Goal: Information Seeking & Learning: Learn about a topic

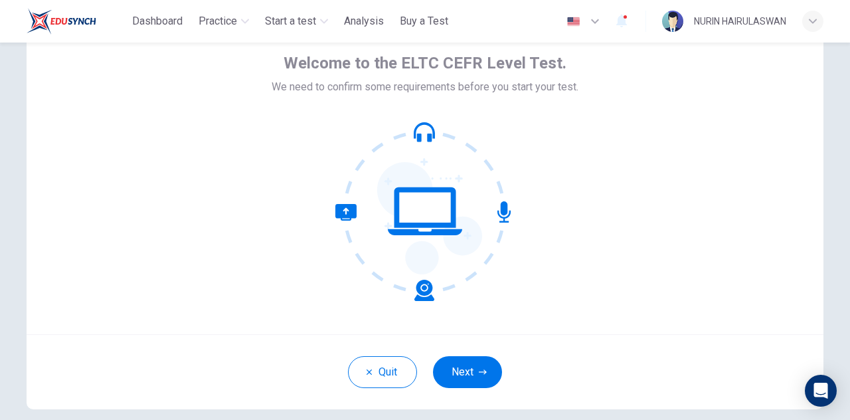
scroll to position [65, 0]
click at [491, 373] on button "Next" at bounding box center [467, 371] width 69 height 32
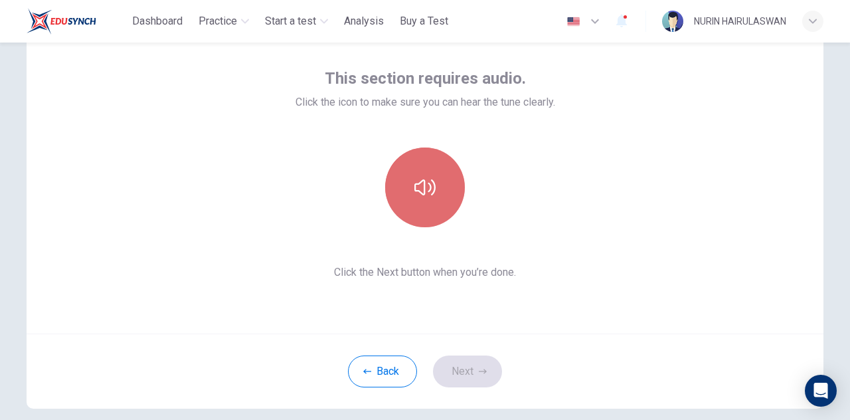
click at [432, 190] on icon "button" at bounding box center [425, 187] width 21 height 16
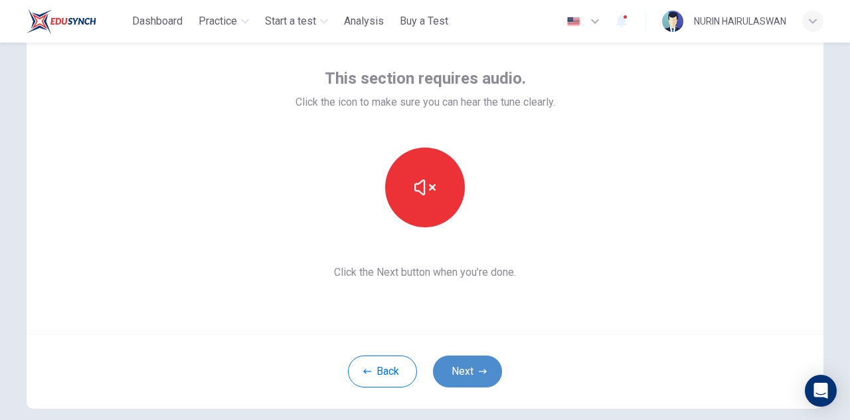
click at [454, 366] on button "Next" at bounding box center [467, 371] width 69 height 32
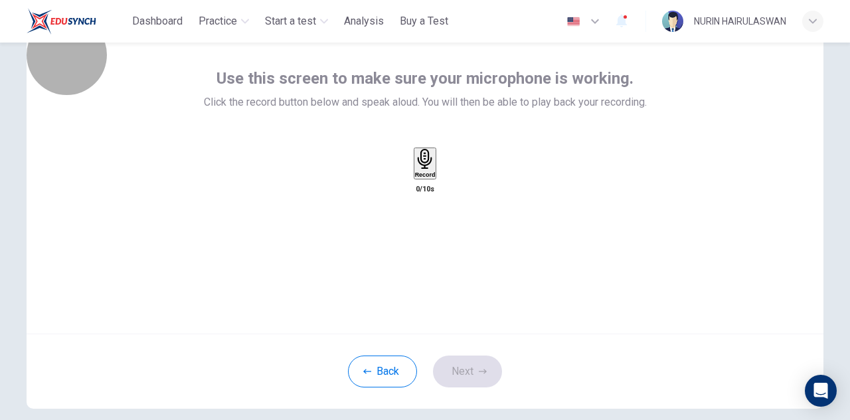
click at [415, 178] on div "Record" at bounding box center [425, 163] width 21 height 29
click at [419, 191] on div "Stop" at bounding box center [425, 202] width 13 height 107
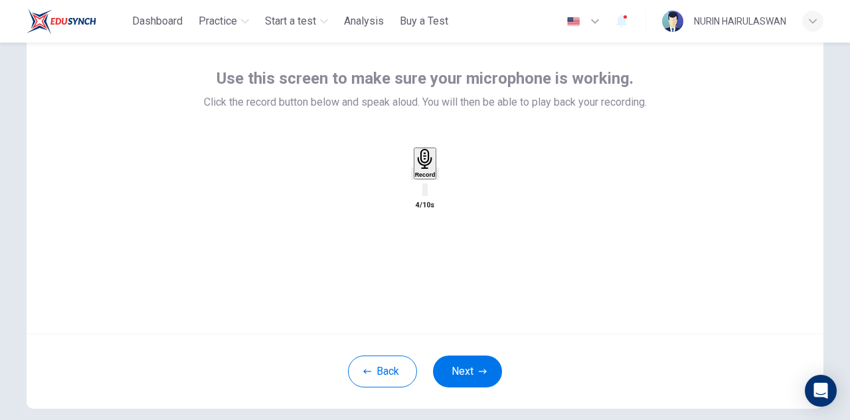
click at [438, 177] on icon "button" at bounding box center [438, 177] width 0 height 0
click at [468, 367] on button "Next" at bounding box center [467, 371] width 69 height 32
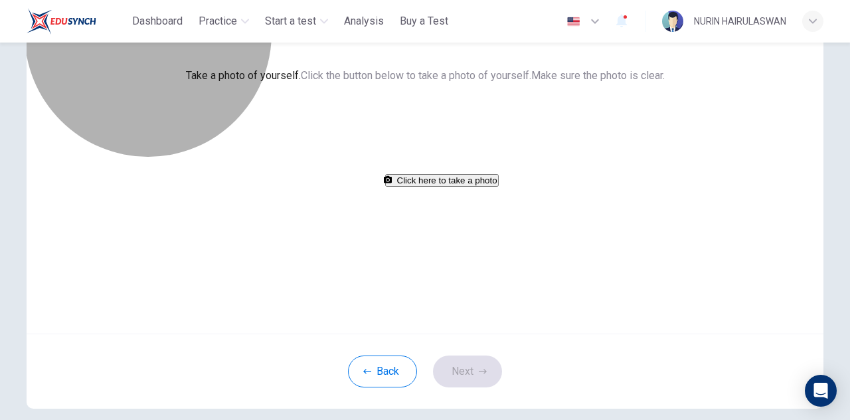
click at [462, 187] on button "Click here to take a photo" at bounding box center [442, 180] width 114 height 13
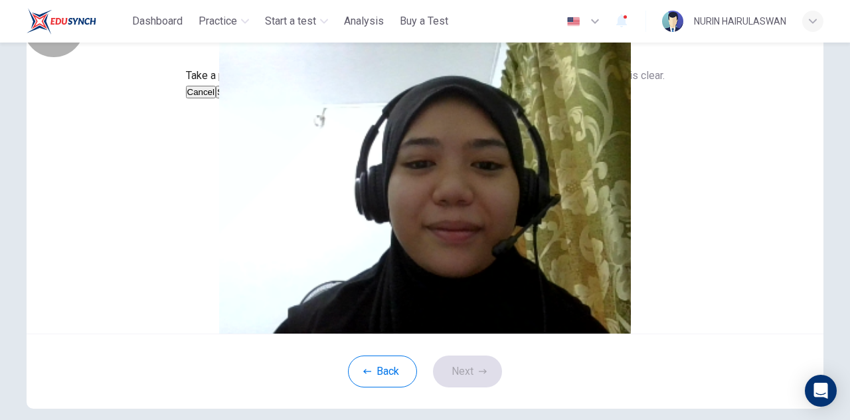
click at [238, 98] on button "Save" at bounding box center [227, 92] width 23 height 13
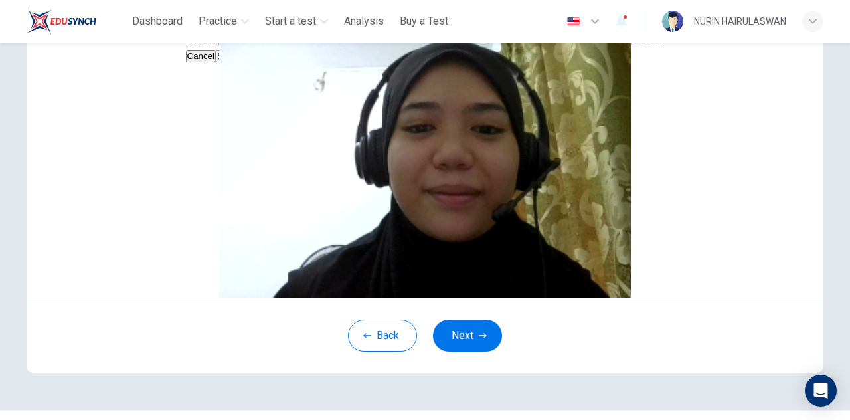
scroll to position [115, 0]
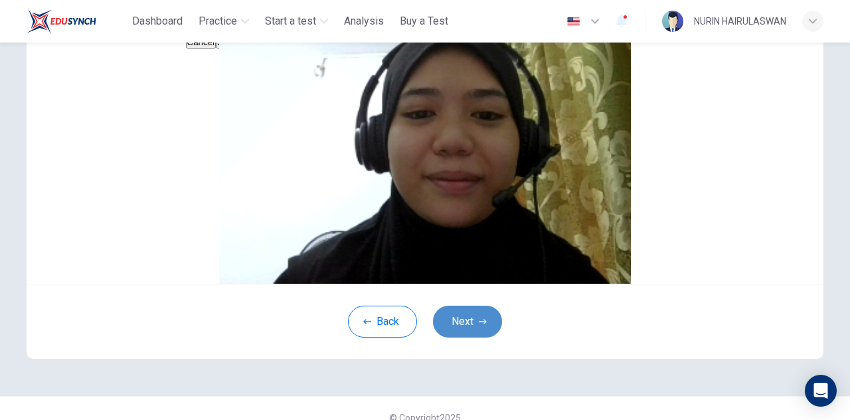
click at [462, 337] on button "Next" at bounding box center [467, 322] width 69 height 32
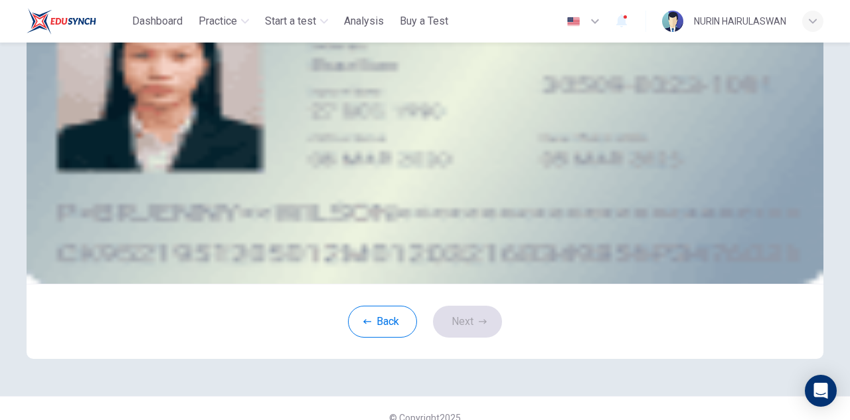
click at [138, 82] on button "take photo" at bounding box center [131, 73] width 13 height 15
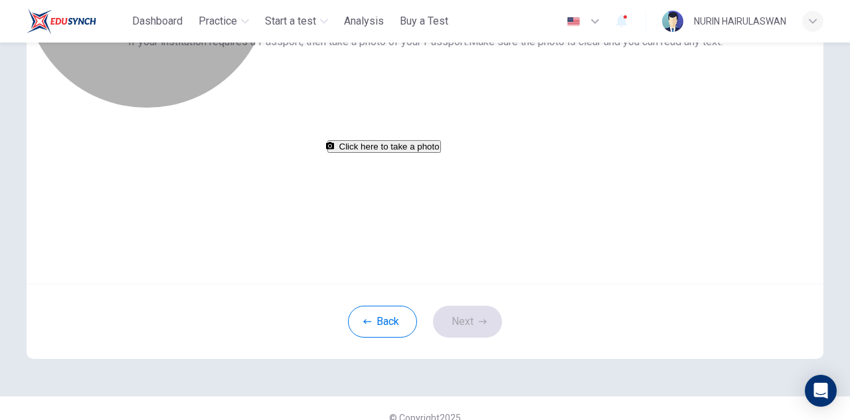
click at [441, 153] on button "Click here to take a photo" at bounding box center [385, 146] width 114 height 13
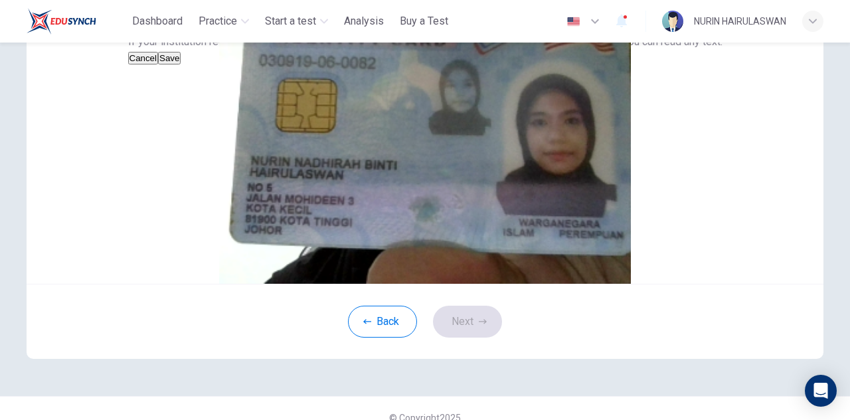
click at [181, 64] on button "Save" at bounding box center [169, 58] width 23 height 13
click at [479, 326] on icon "button" at bounding box center [483, 322] width 8 height 8
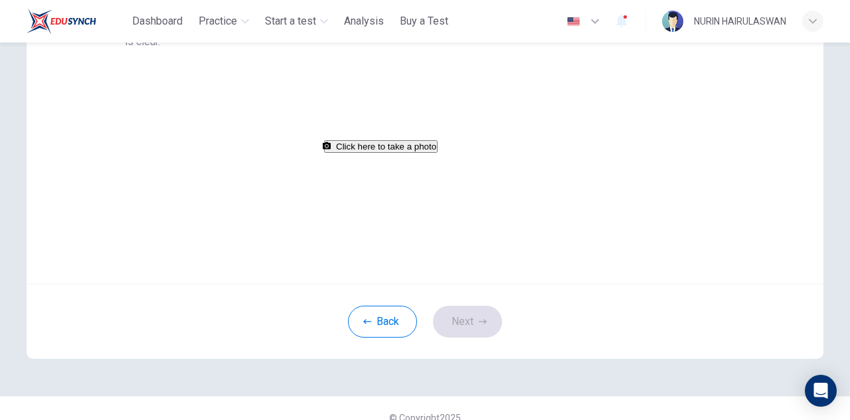
click at [438, 153] on button "Click here to take a photo" at bounding box center [381, 146] width 114 height 13
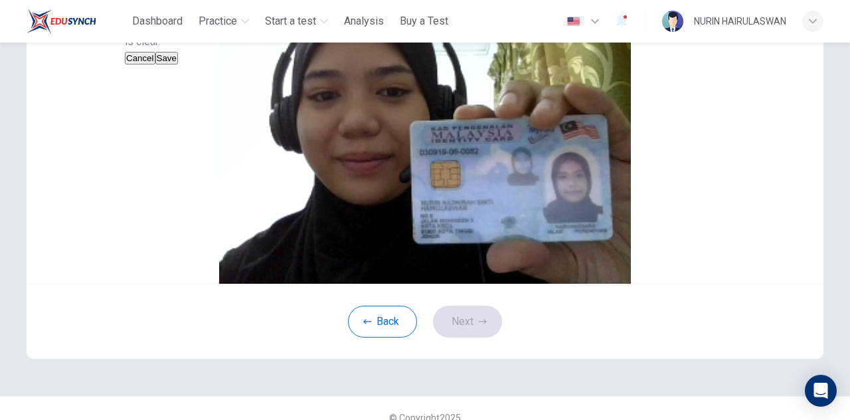
click at [178, 64] on button "Save" at bounding box center [166, 58] width 23 height 13
click at [482, 337] on button "Next" at bounding box center [467, 322] width 69 height 32
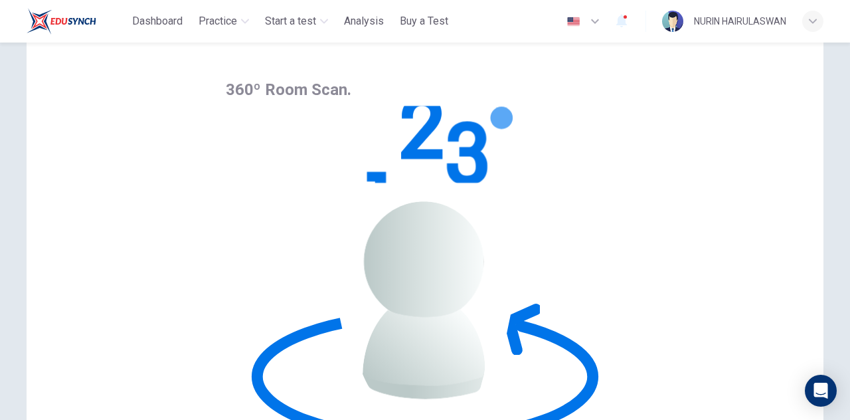
scroll to position [54, 0]
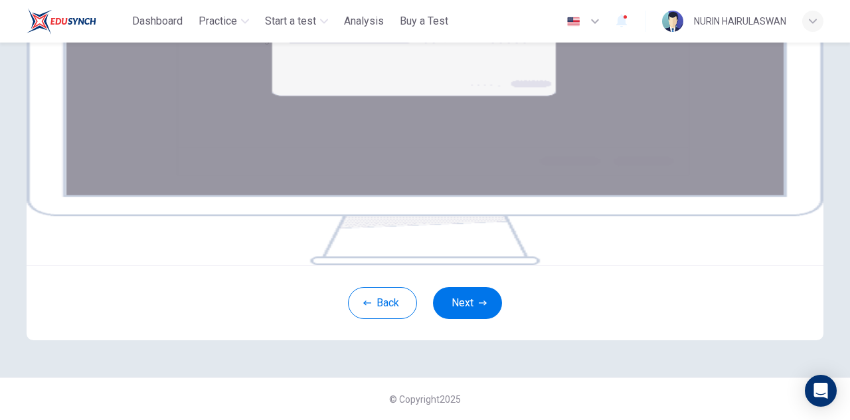
scroll to position [185, 0]
click at [454, 319] on button "Next" at bounding box center [467, 303] width 69 height 32
click at [479, 307] on icon "button" at bounding box center [483, 303] width 8 height 8
click at [460, 319] on button "Next" at bounding box center [467, 303] width 69 height 32
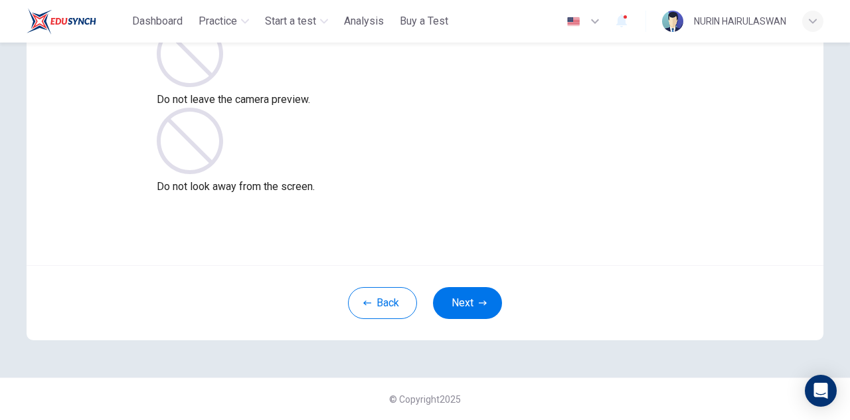
scroll to position [133, 0]
click at [458, 294] on button "Next" at bounding box center [467, 304] width 69 height 32
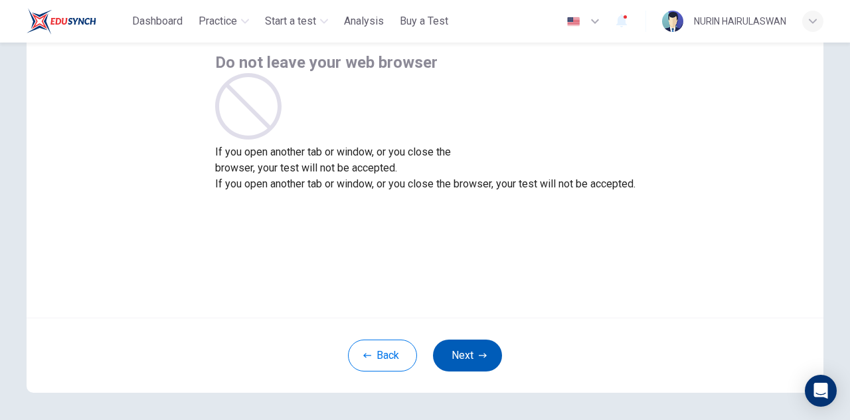
scroll to position [88, 0]
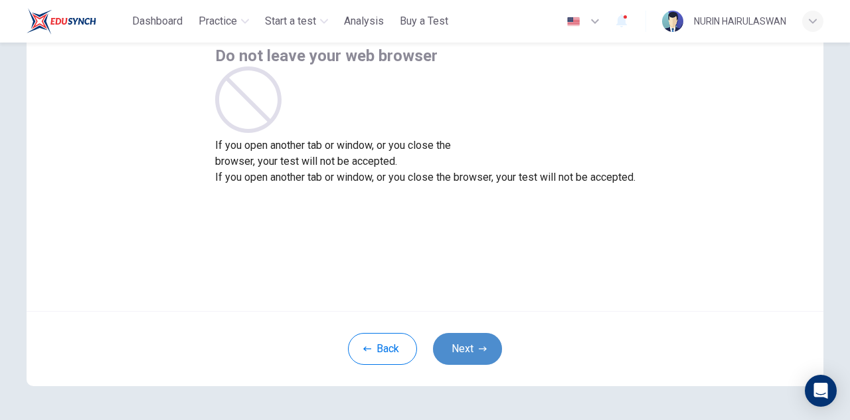
click at [450, 350] on button "Next" at bounding box center [467, 349] width 69 height 32
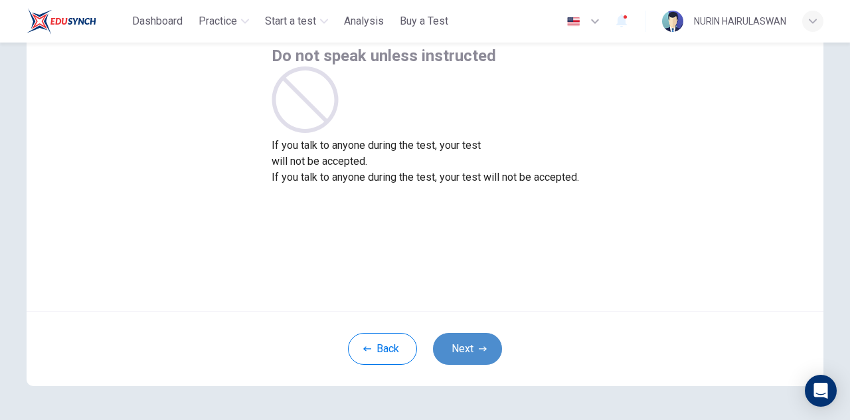
click at [472, 343] on button "Next" at bounding box center [467, 349] width 69 height 32
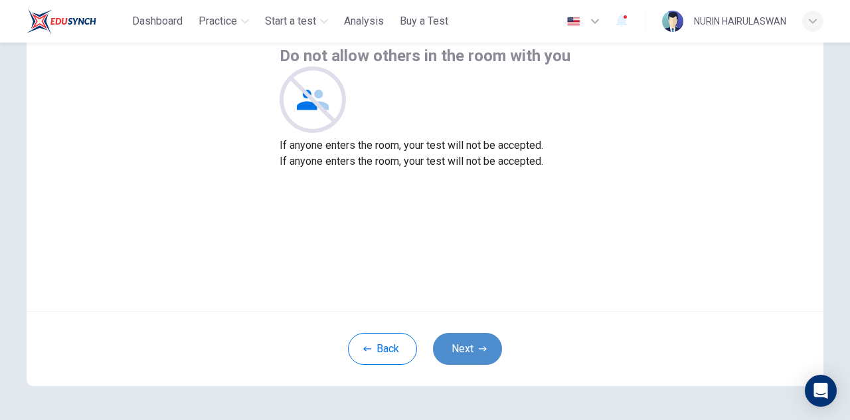
click at [449, 347] on button "Next" at bounding box center [467, 349] width 69 height 32
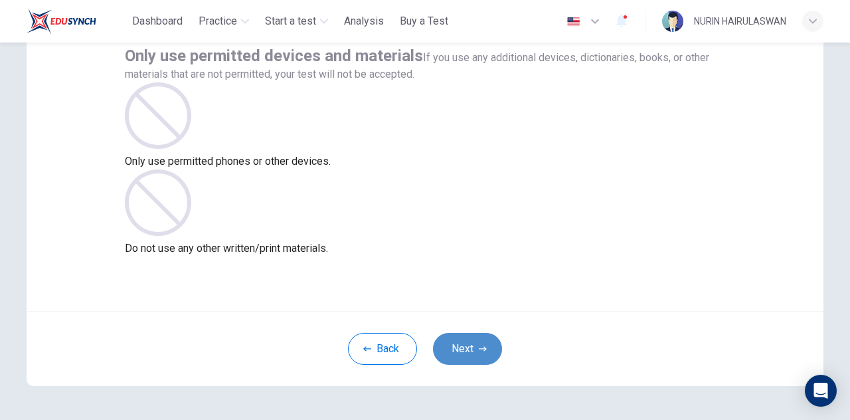
click at [464, 348] on button "Next" at bounding box center [467, 349] width 69 height 32
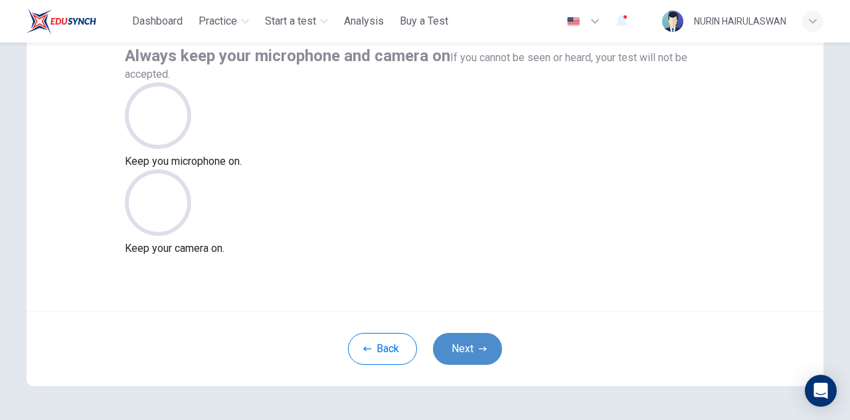
click at [460, 341] on button "Next" at bounding box center [467, 349] width 69 height 32
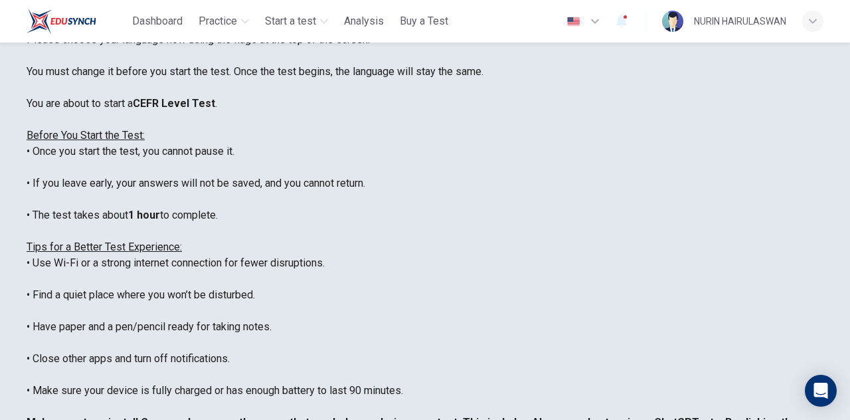
scroll to position [66, 0]
click at [592, 27] on icon "button" at bounding box center [595, 21] width 16 height 16
click at [462, 419] on div at bounding box center [425, 420] width 850 height 0
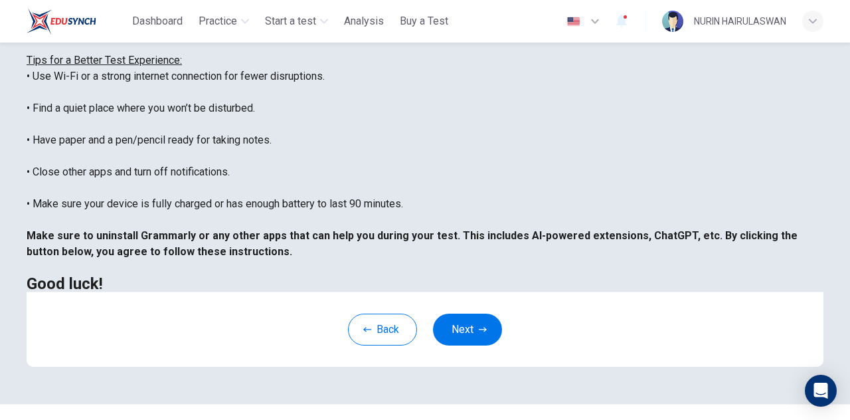
scroll to position [285, 0]
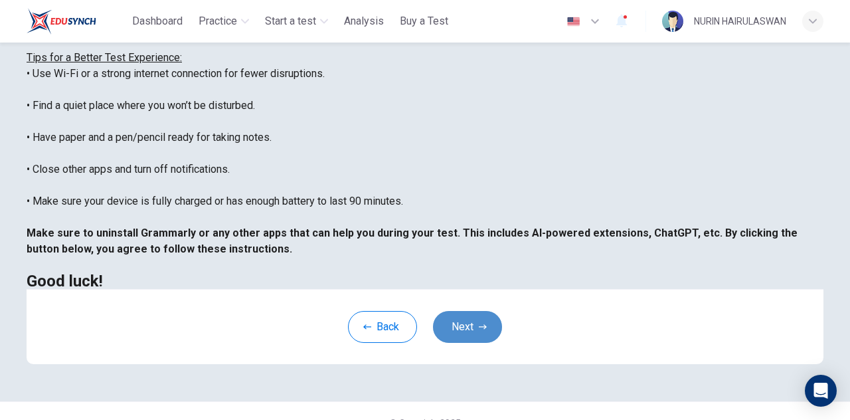
click at [462, 337] on button "Next" at bounding box center [467, 327] width 69 height 32
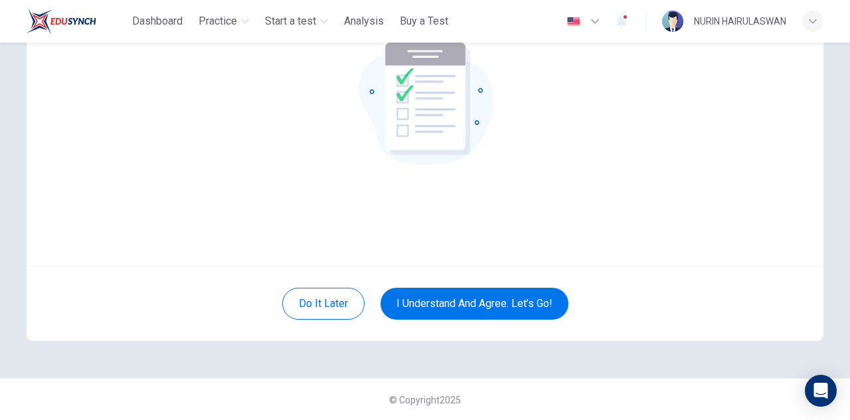
scroll to position [96, 0]
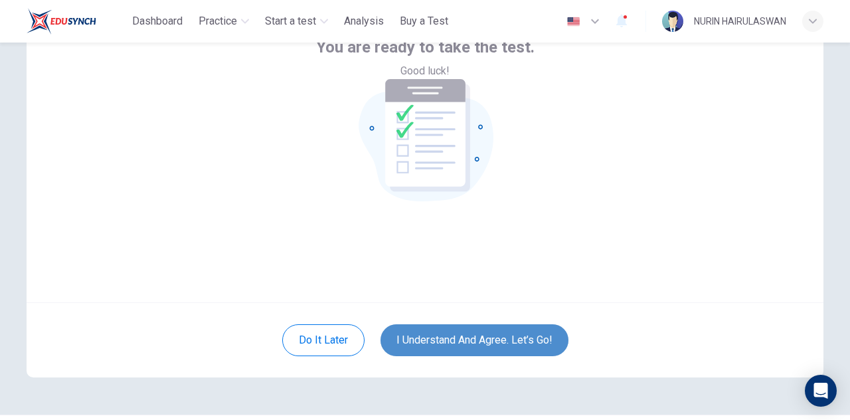
click at [477, 330] on button "I understand and agree. Let’s go!" at bounding box center [475, 340] width 188 height 32
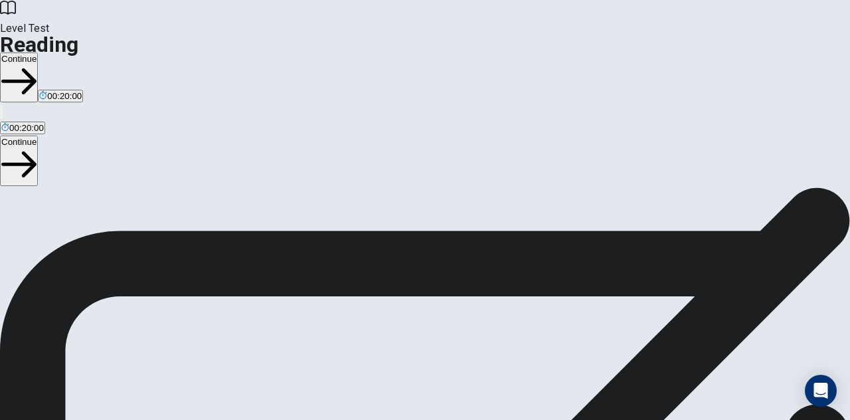
scroll to position [44, 0]
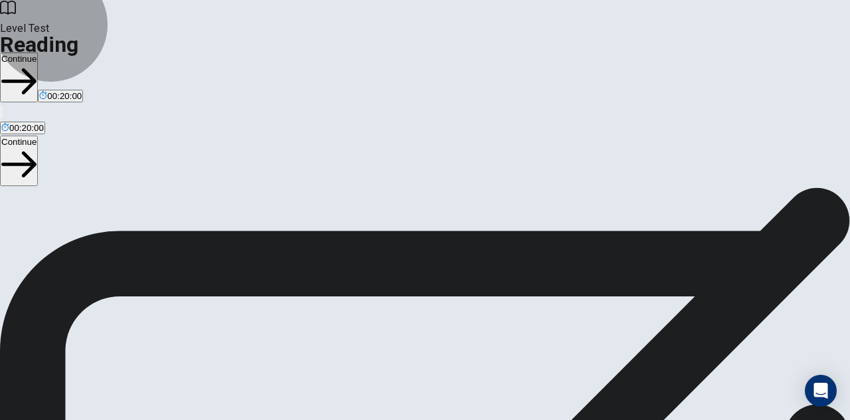
click at [38, 52] on button "Continue" at bounding box center [19, 77] width 38 height 50
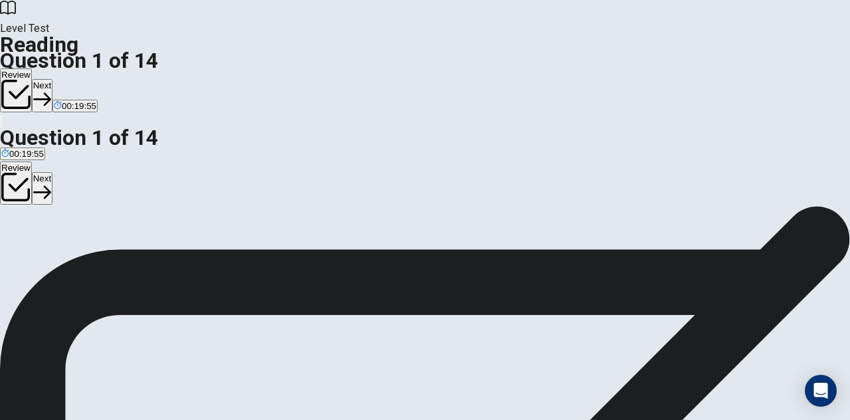
scroll to position [24, 0]
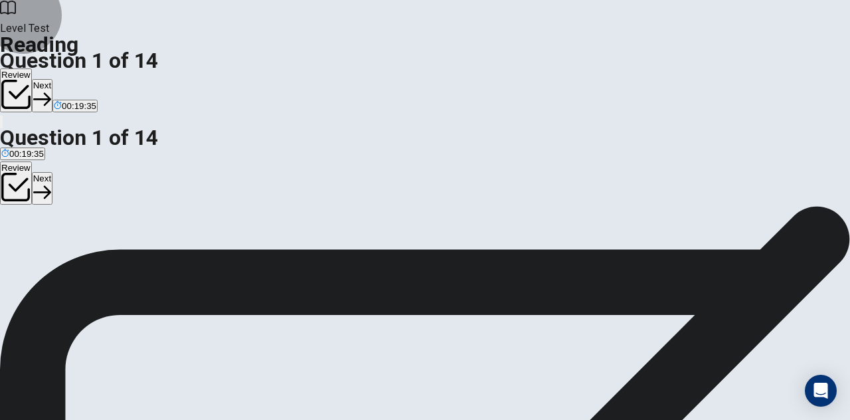
click at [52, 79] on button "Next" at bounding box center [42, 95] width 21 height 33
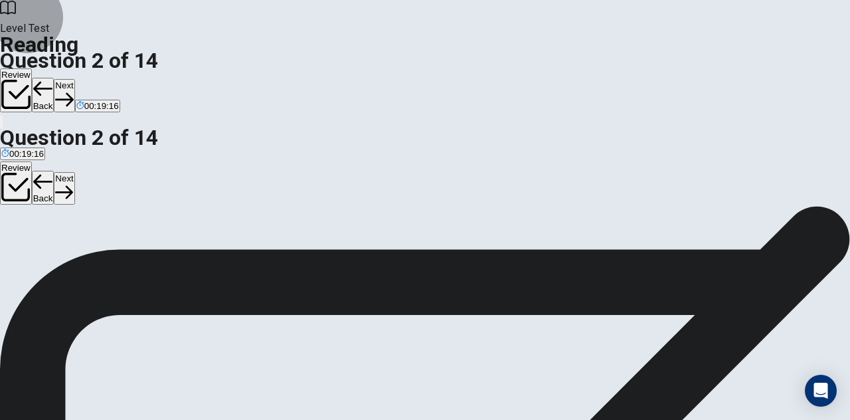
click at [74, 79] on button "Next" at bounding box center [64, 95] width 21 height 33
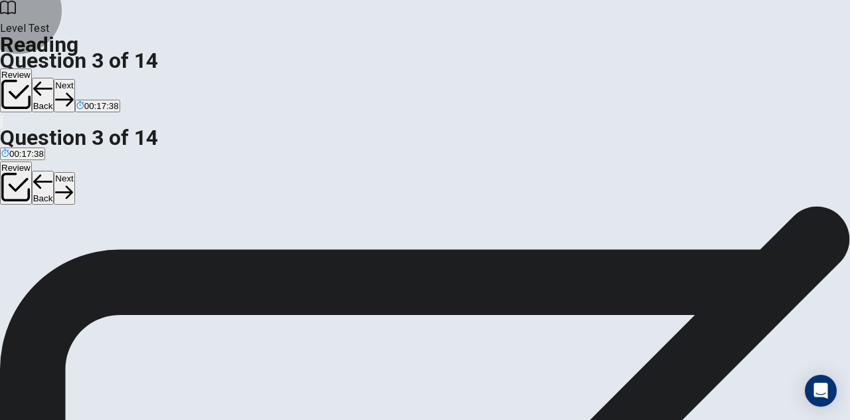
click at [74, 79] on button "Next" at bounding box center [64, 95] width 21 height 33
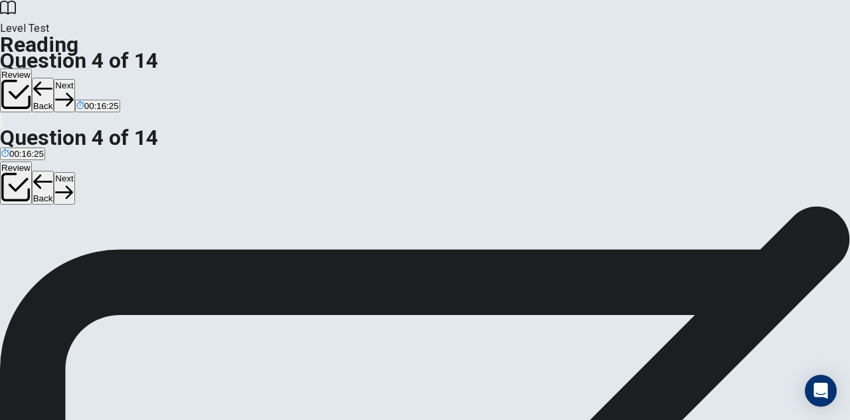
scroll to position [104, 0]
click at [74, 79] on button "Next" at bounding box center [64, 95] width 21 height 33
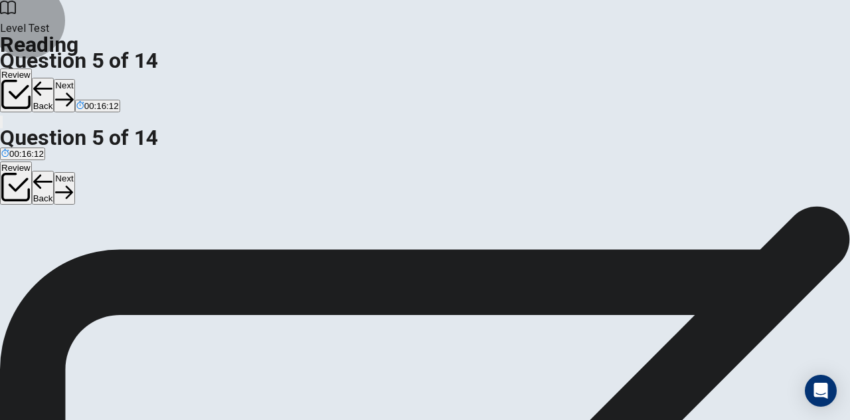
click at [74, 79] on button "Next" at bounding box center [64, 95] width 21 height 33
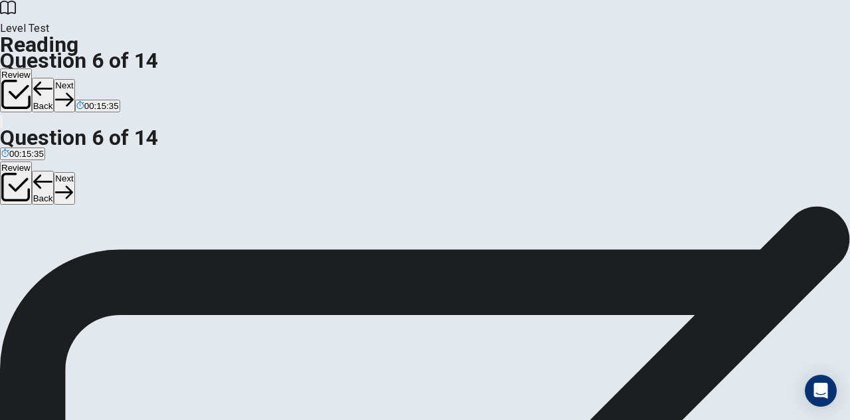
scroll to position [35, 0]
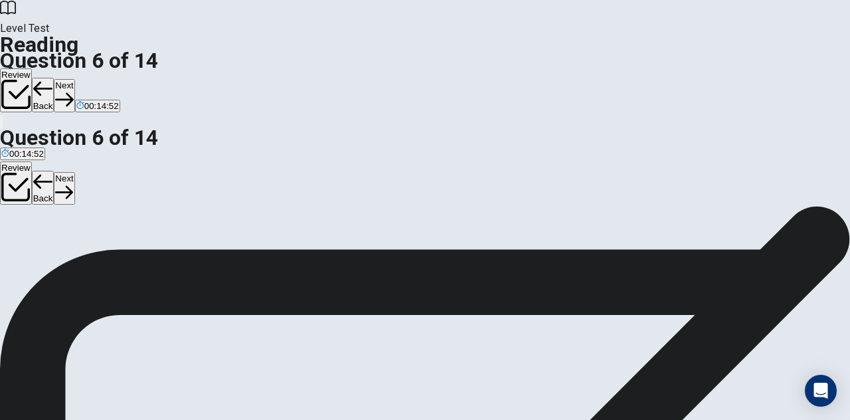
scroll to position [97, 0]
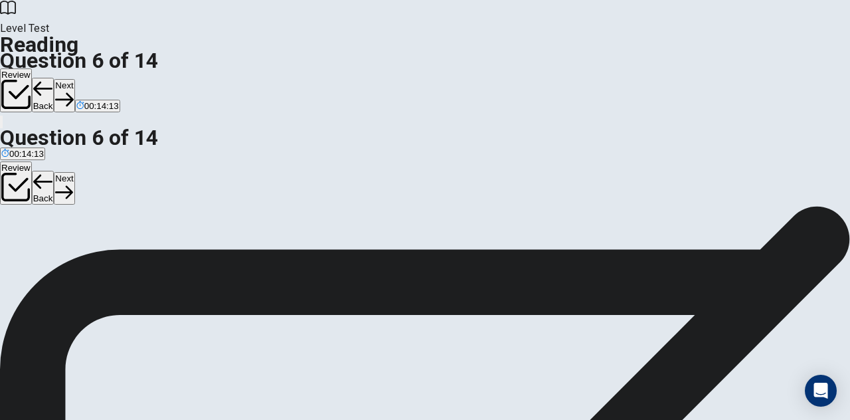
scroll to position [146, 0]
click at [74, 79] on button "Next" at bounding box center [64, 95] width 21 height 33
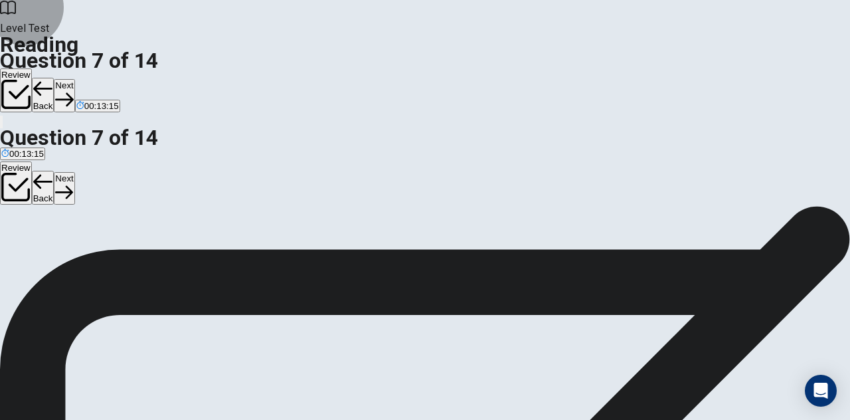
click at [74, 79] on button "Next" at bounding box center [64, 95] width 21 height 33
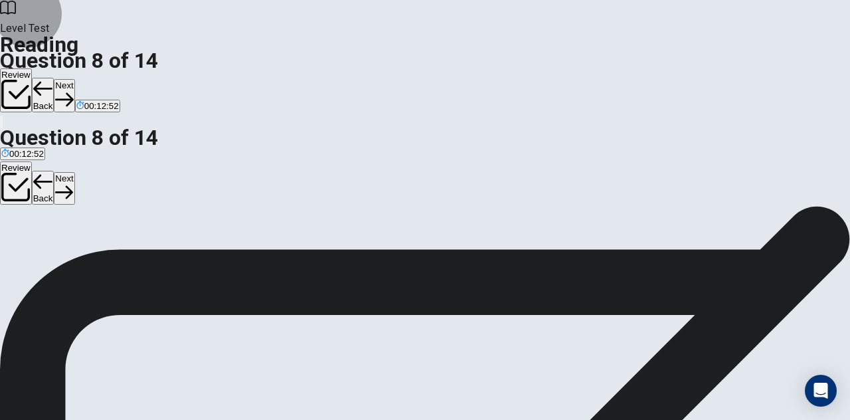
click at [74, 79] on button "Next" at bounding box center [64, 95] width 21 height 33
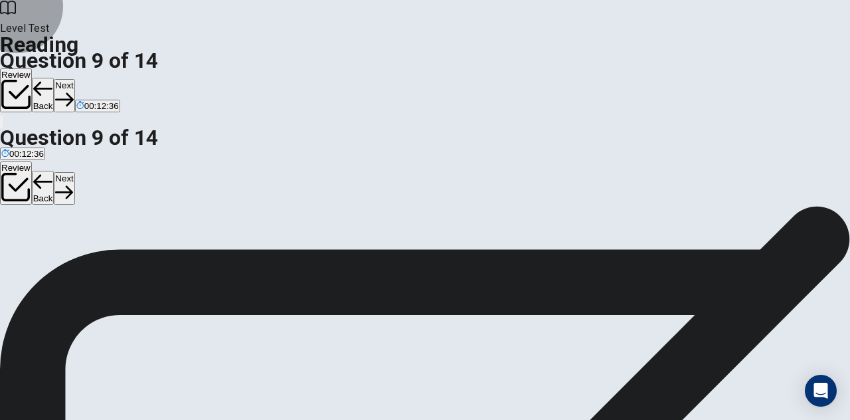
click at [74, 79] on button "Next" at bounding box center [64, 95] width 21 height 33
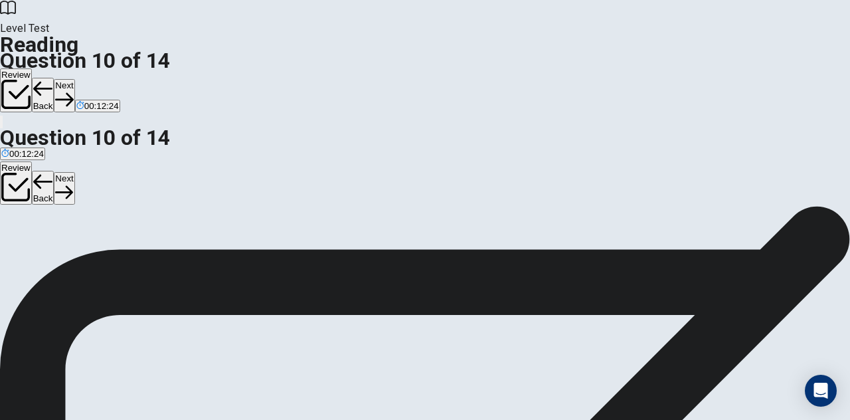
scroll to position [120, 0]
click at [74, 79] on button "Next" at bounding box center [64, 95] width 21 height 33
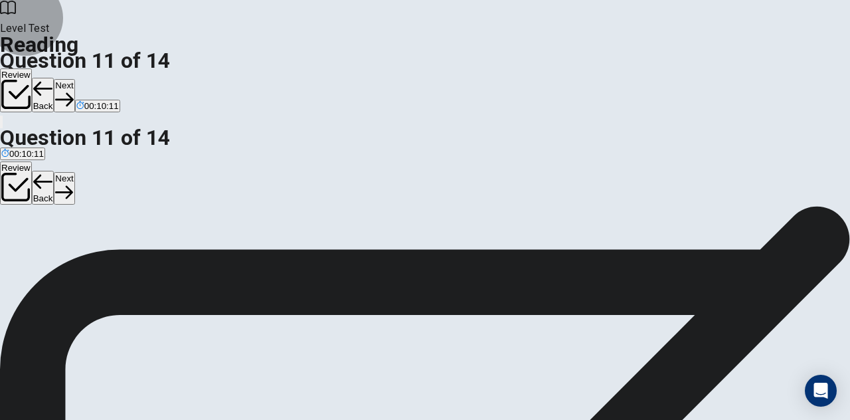
click at [74, 79] on button "Next" at bounding box center [64, 95] width 21 height 33
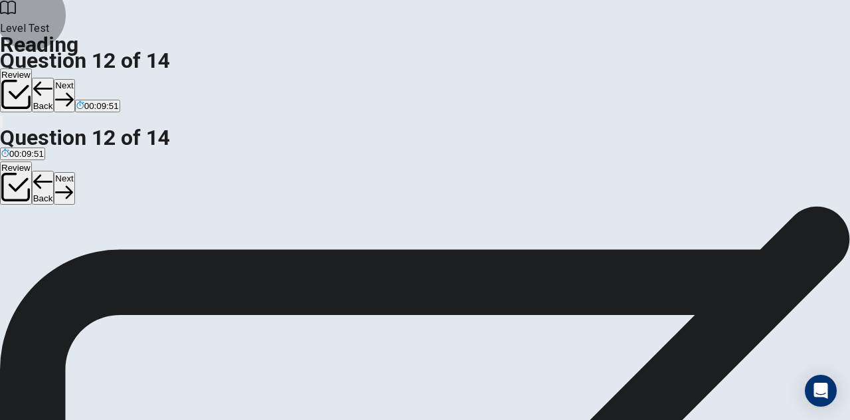
click at [74, 79] on button "Next" at bounding box center [64, 95] width 21 height 33
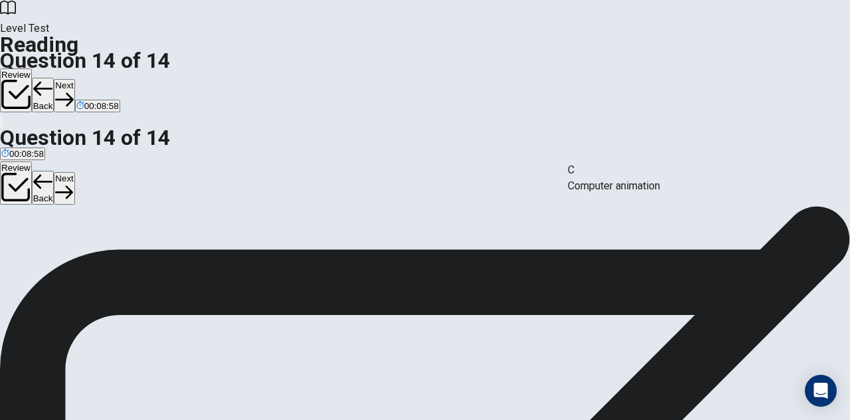
drag, startPoint x: 110, startPoint y: 261, endPoint x: 654, endPoint y: 185, distance: 548.7
drag, startPoint x: 193, startPoint y: 234, endPoint x: 404, endPoint y: 191, distance: 215.5
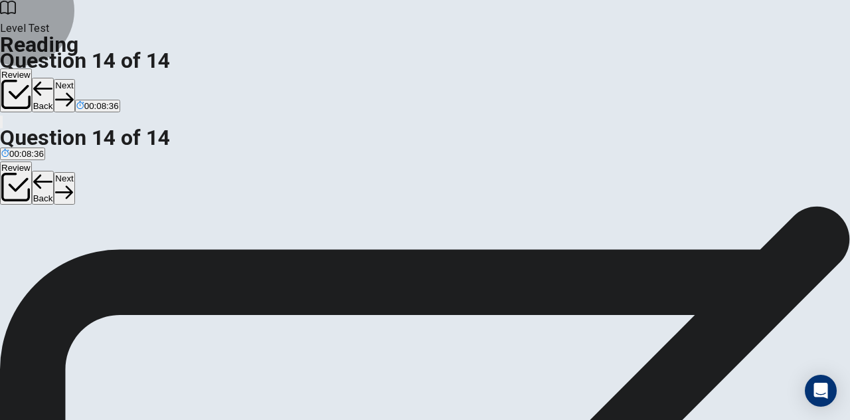
drag, startPoint x: 181, startPoint y: 266, endPoint x: 414, endPoint y: 322, distance: 239.3
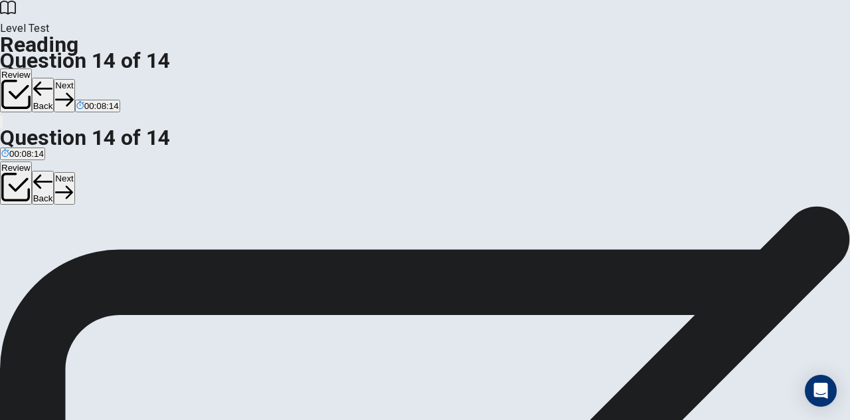
scroll to position [33, 0]
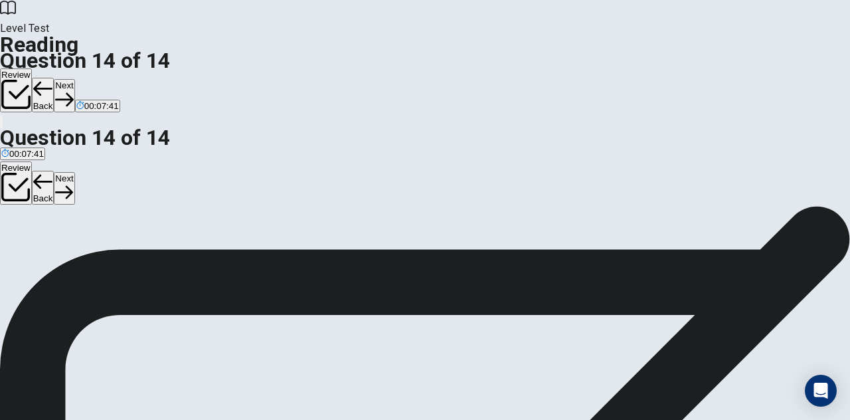
scroll to position [124, 0]
drag, startPoint x: 130, startPoint y: 333, endPoint x: 356, endPoint y: 290, distance: 229.8
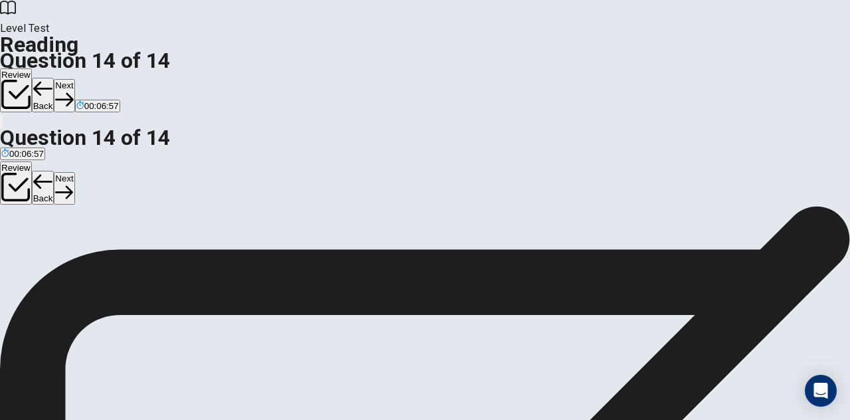
scroll to position [85, 0]
drag, startPoint x: 159, startPoint y: 317, endPoint x: 667, endPoint y: 258, distance: 511.0
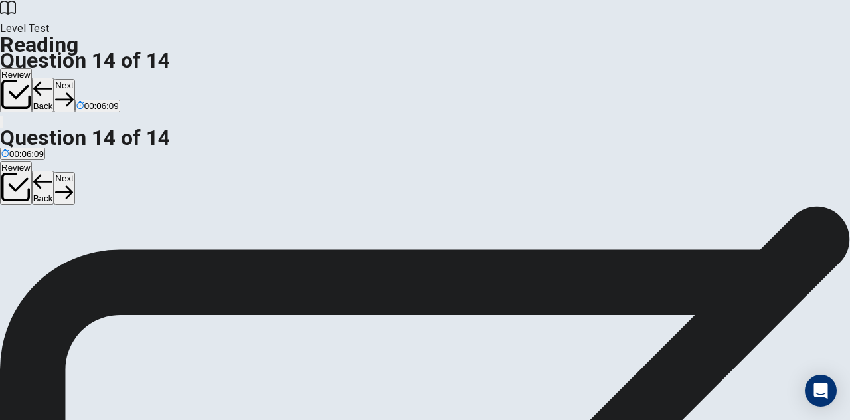
scroll to position [0, 0]
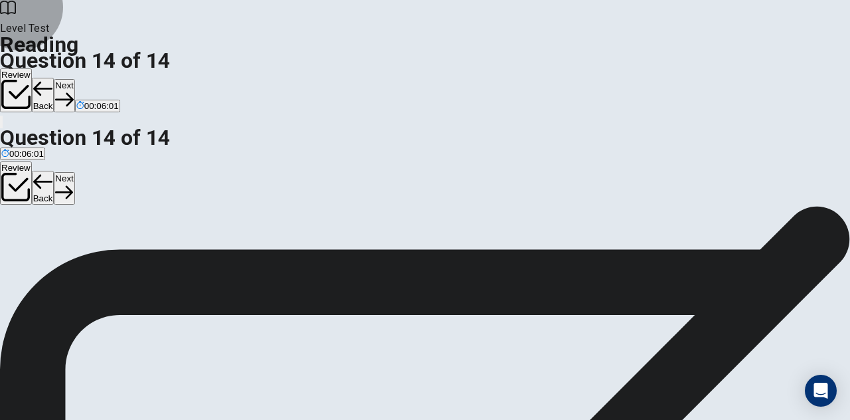
click at [74, 79] on button "Next" at bounding box center [64, 95] width 21 height 33
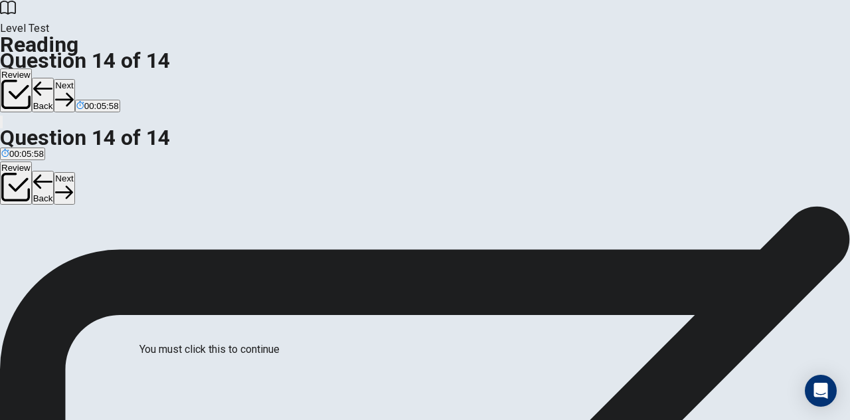
click at [649, 419] on div at bounding box center [425, 420] width 850 height 0
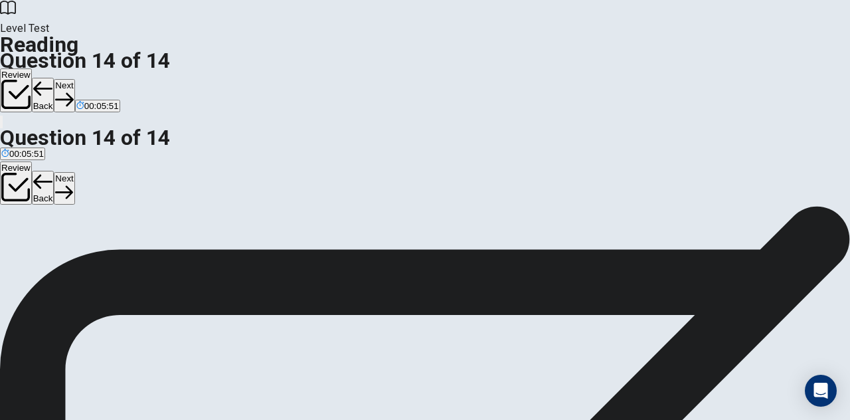
scroll to position [34, 0]
click at [32, 68] on button "Review" at bounding box center [16, 90] width 32 height 44
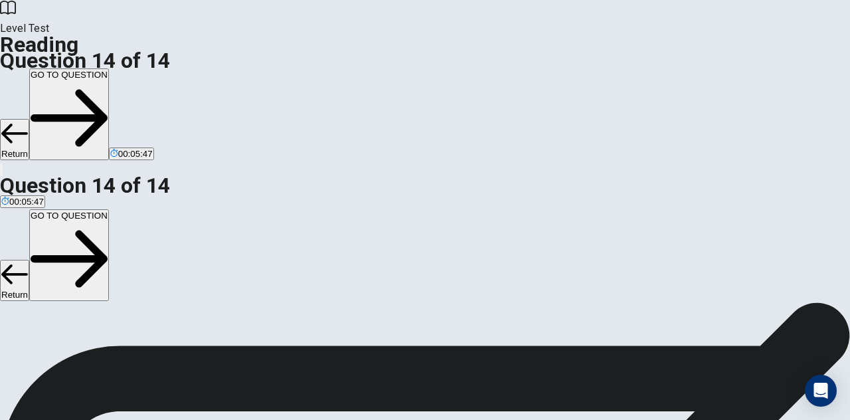
scroll to position [101, 0]
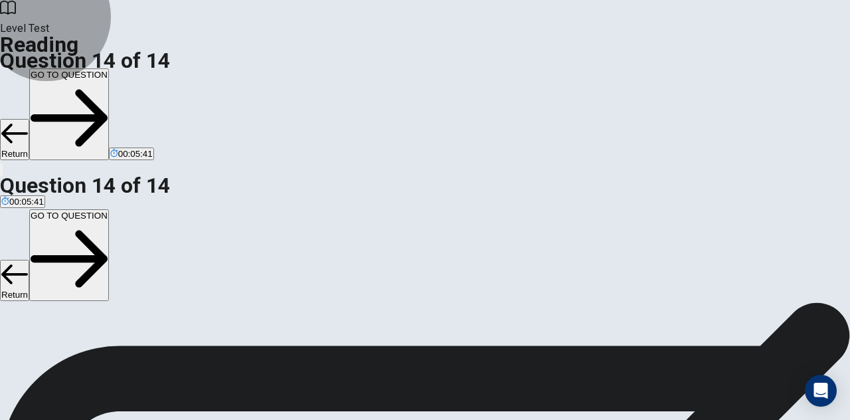
click at [109, 68] on button "GO TO QUESTION" at bounding box center [69, 114] width 80 height 92
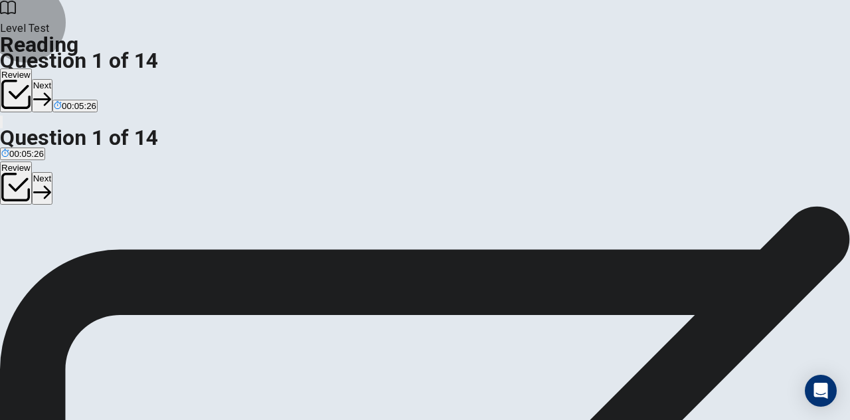
click at [52, 79] on button "Next" at bounding box center [42, 95] width 21 height 33
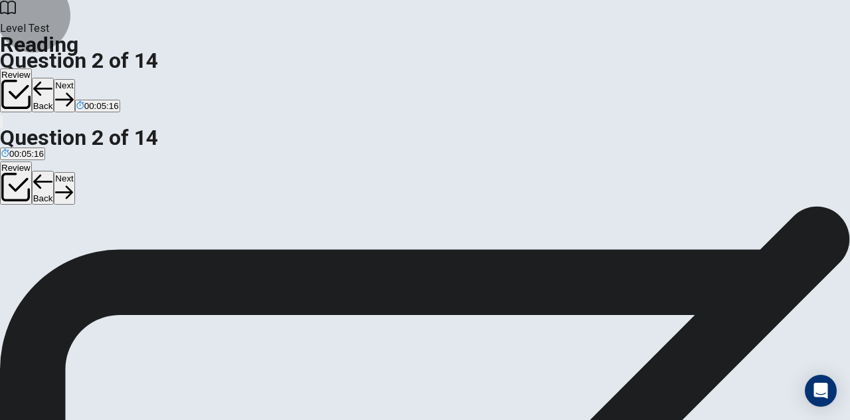
click at [74, 79] on button "Next" at bounding box center [64, 95] width 21 height 33
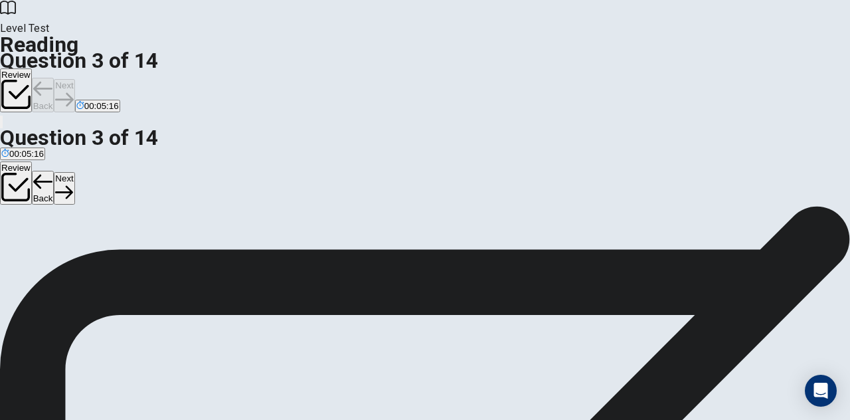
scroll to position [61, 0]
click at [74, 79] on button "Next" at bounding box center [64, 95] width 21 height 33
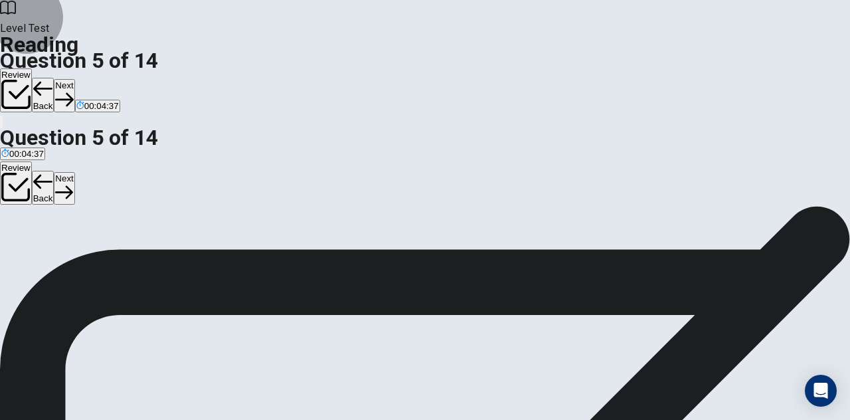
click at [74, 79] on button "Next" at bounding box center [64, 95] width 21 height 33
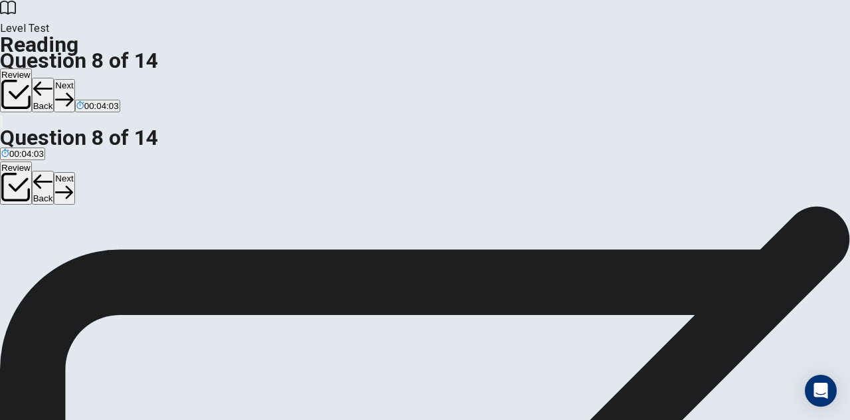
click at [74, 79] on button "Next" at bounding box center [64, 95] width 21 height 33
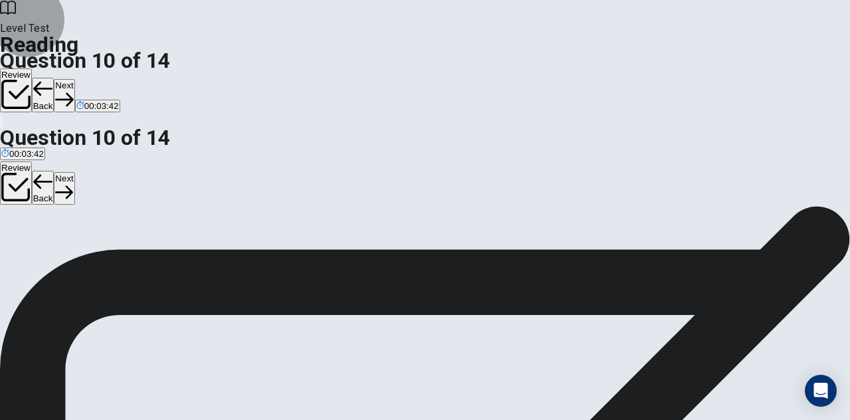
click at [74, 79] on button "Next" at bounding box center [64, 95] width 21 height 33
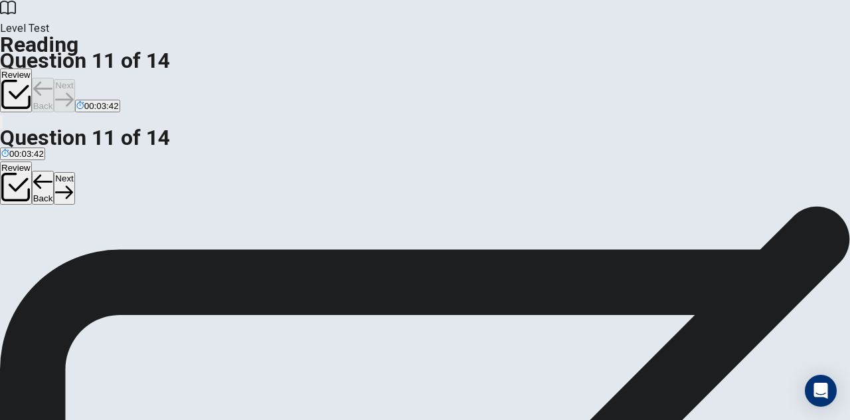
scroll to position [65, 0]
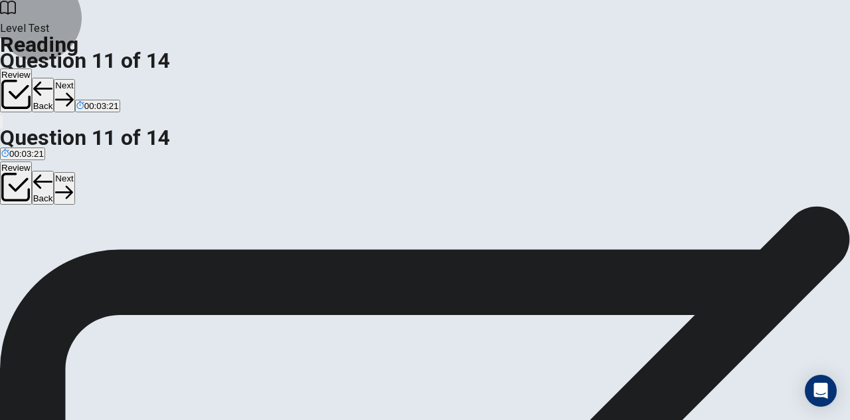
click at [74, 79] on button "Next" at bounding box center [64, 95] width 21 height 33
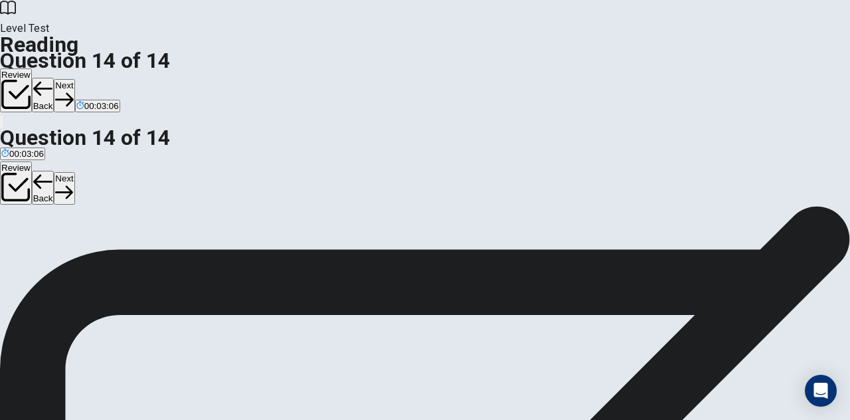
scroll to position [84, 0]
click at [74, 79] on button "Next" at bounding box center [64, 95] width 21 height 33
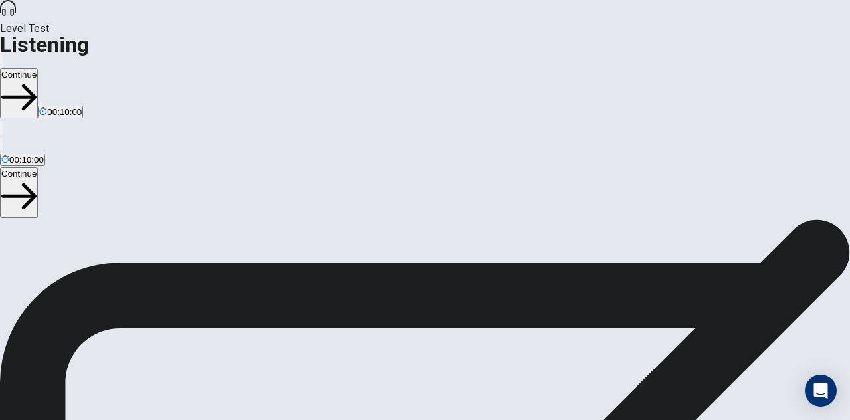
scroll to position [217, 0]
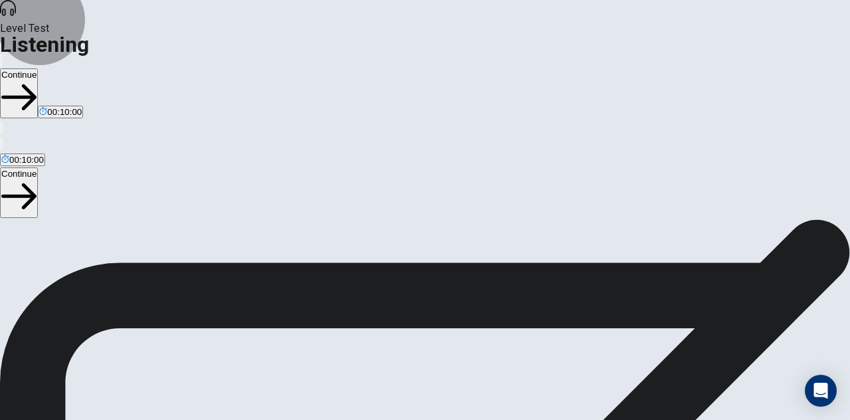
click at [38, 68] on button "Continue" at bounding box center [19, 93] width 38 height 50
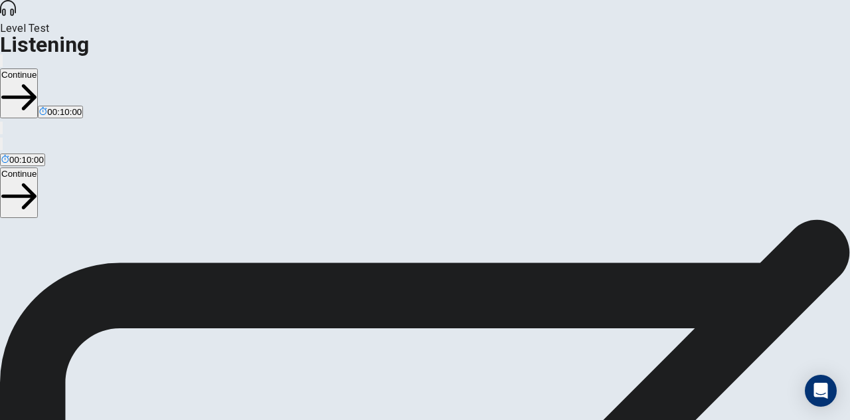
click at [38, 68] on button "Continue" at bounding box center [19, 93] width 38 height 50
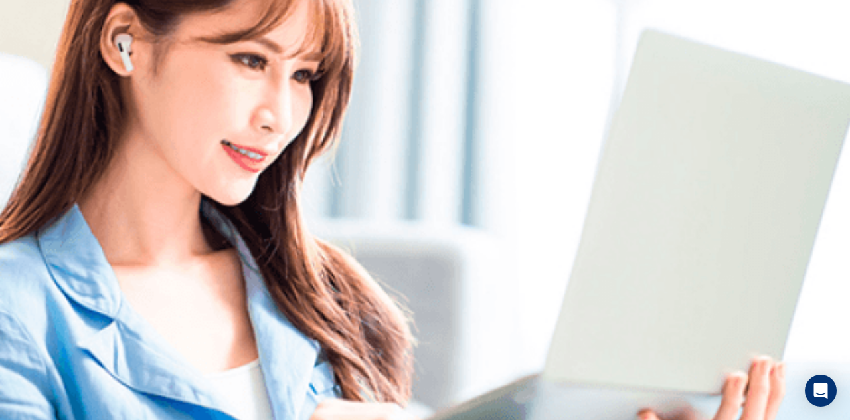
scroll to position [0, 0]
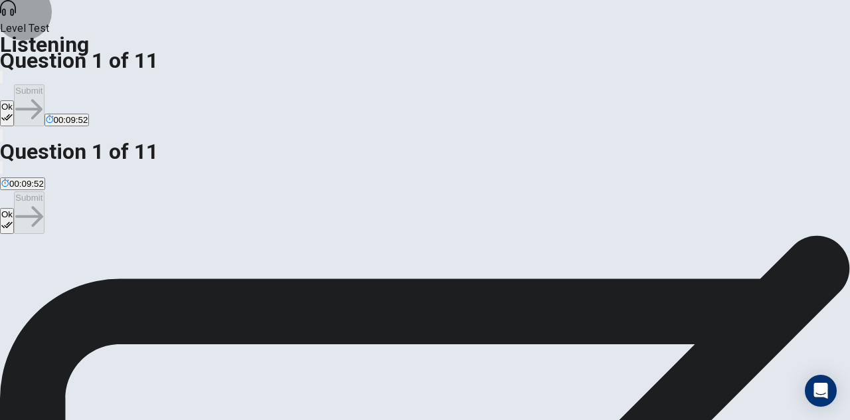
click at [14, 100] on button "Ok" at bounding box center [7, 113] width 14 height 26
click at [44, 84] on button "Submit" at bounding box center [29, 105] width 30 height 42
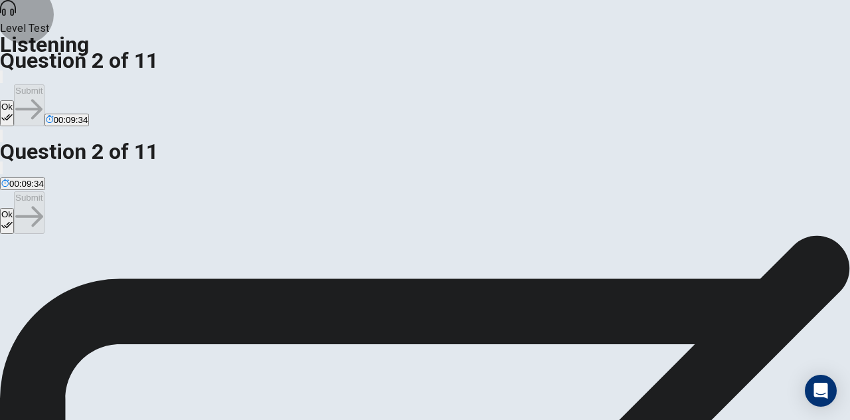
click at [14, 100] on button "Ok" at bounding box center [7, 113] width 14 height 26
click at [44, 84] on button "Submit" at bounding box center [29, 105] width 30 height 42
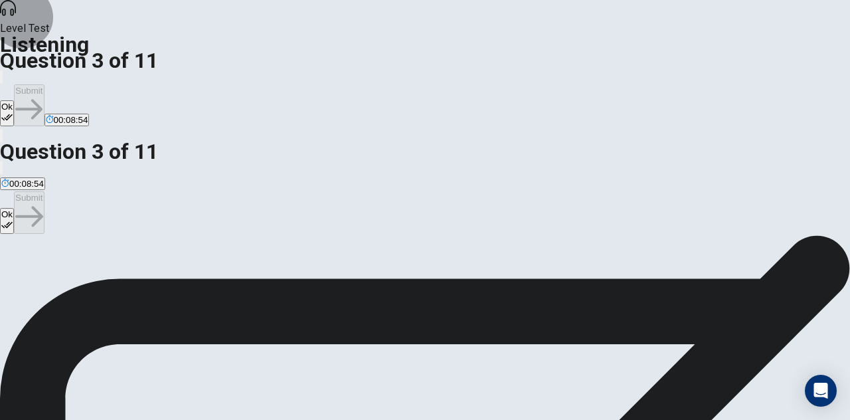
click at [14, 100] on button "Ok" at bounding box center [7, 113] width 14 height 26
click at [44, 84] on button "Submit" at bounding box center [29, 105] width 30 height 42
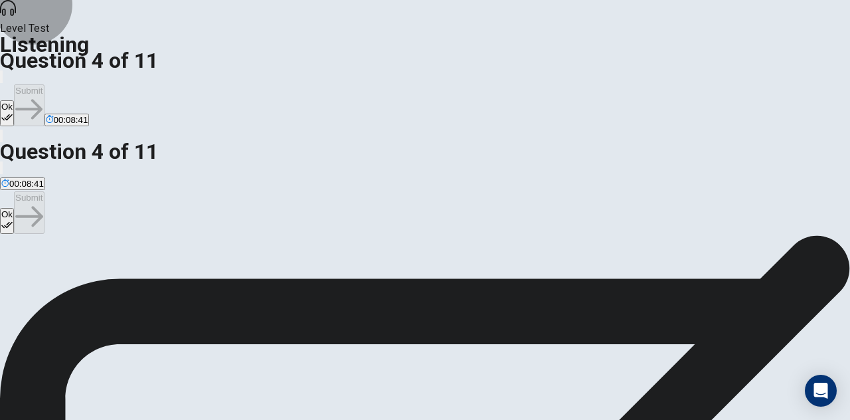
click at [14, 100] on button "Ok" at bounding box center [7, 113] width 14 height 26
click at [44, 84] on button "Submit" at bounding box center [29, 105] width 30 height 42
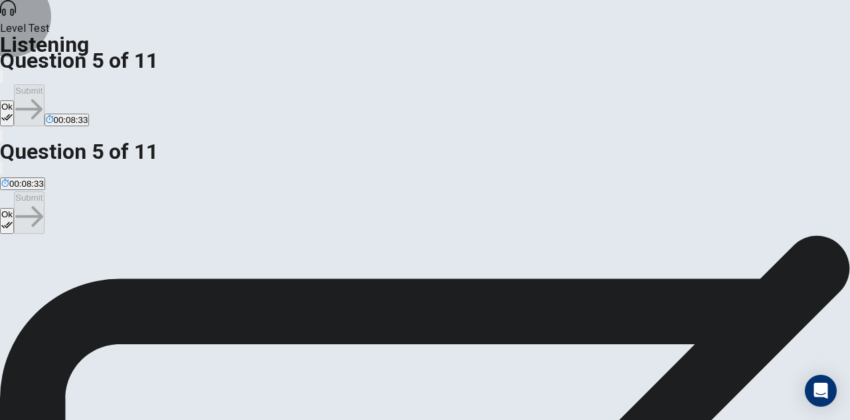
click at [14, 100] on button "Ok" at bounding box center [7, 113] width 14 height 26
click at [44, 84] on button "Submit" at bounding box center [29, 105] width 30 height 42
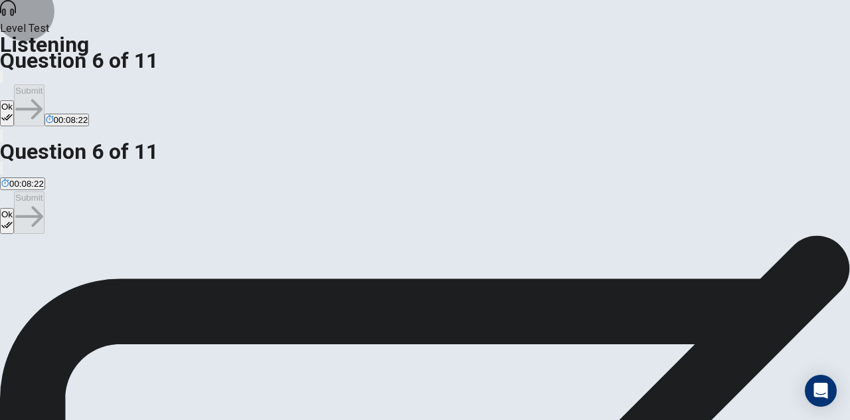
click at [14, 100] on button "Ok" at bounding box center [7, 113] width 14 height 26
click at [44, 84] on button "Submit" at bounding box center [29, 105] width 30 height 42
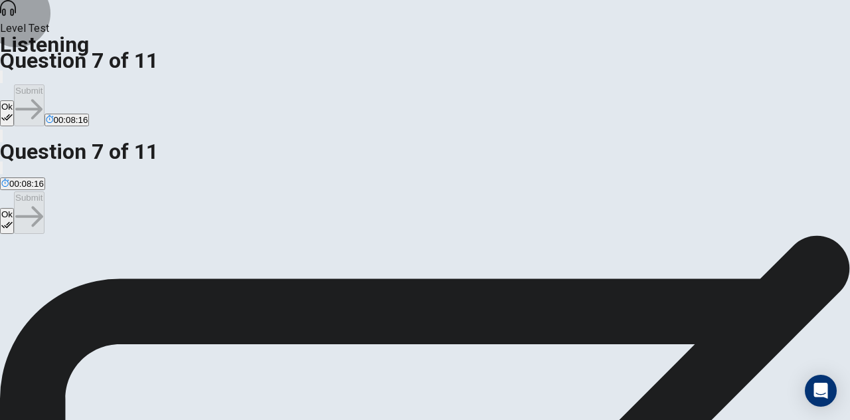
click at [14, 100] on button "Ok" at bounding box center [7, 113] width 14 height 26
click at [44, 84] on button "Submit" at bounding box center [29, 105] width 30 height 42
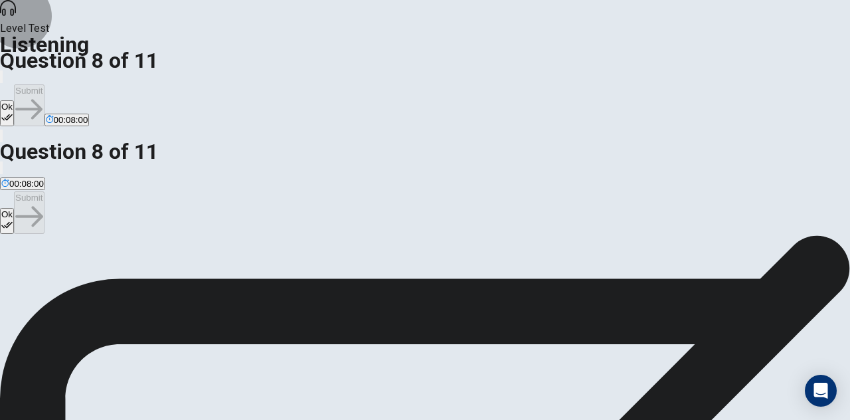
click at [14, 100] on button "Ok" at bounding box center [7, 113] width 14 height 26
click at [44, 84] on button "Submit" at bounding box center [29, 105] width 30 height 42
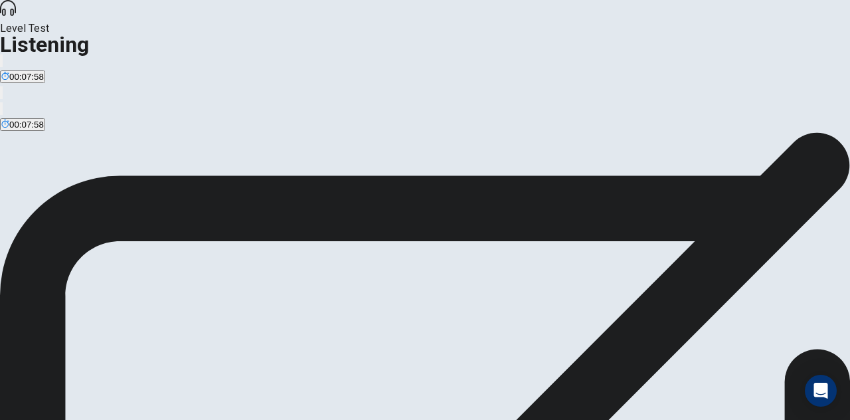
scroll to position [0, 0]
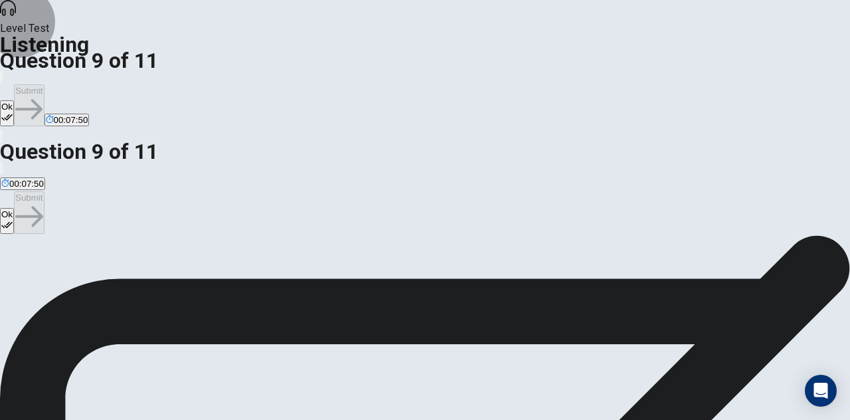
click at [14, 100] on button "Ok" at bounding box center [7, 113] width 14 height 26
click at [44, 84] on button "Submit" at bounding box center [29, 105] width 30 height 42
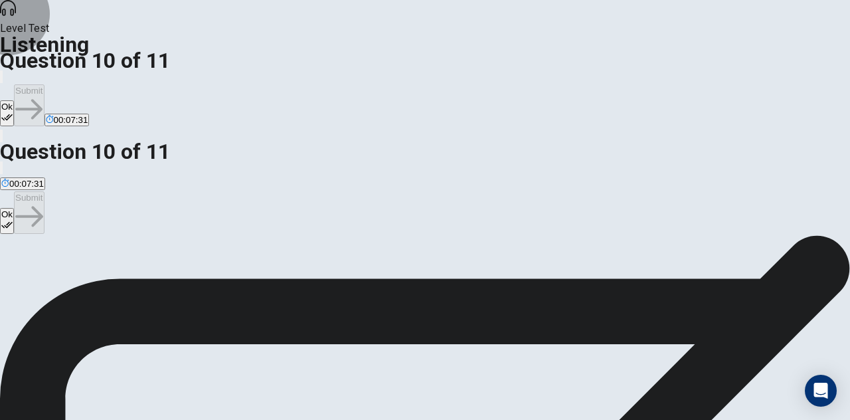
click at [14, 100] on button "Ok" at bounding box center [7, 113] width 14 height 26
click at [44, 84] on button "Submit" at bounding box center [29, 105] width 30 height 42
click at [14, 100] on button "Ok" at bounding box center [7, 113] width 14 height 26
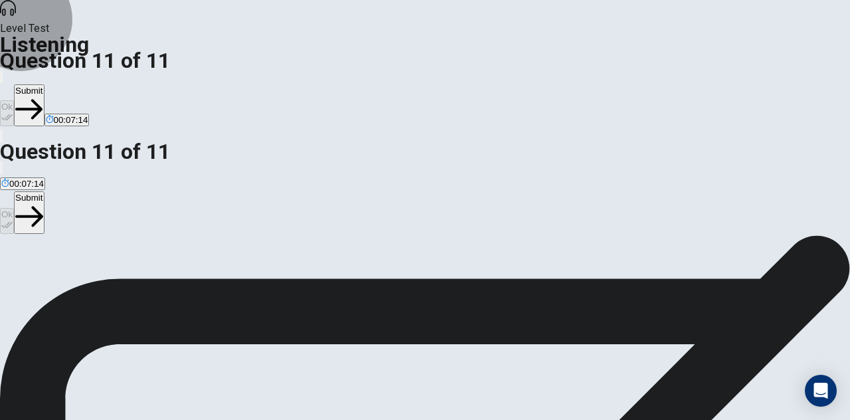
click at [44, 84] on button "Submit" at bounding box center [29, 105] width 30 height 42
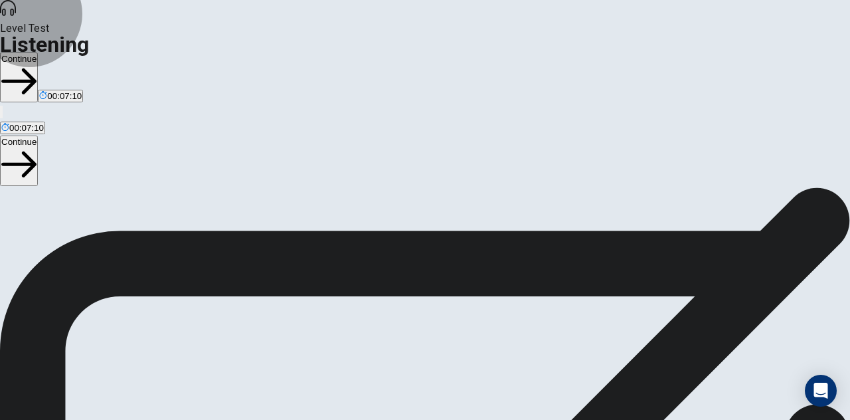
click at [38, 52] on button "Continue" at bounding box center [19, 77] width 38 height 50
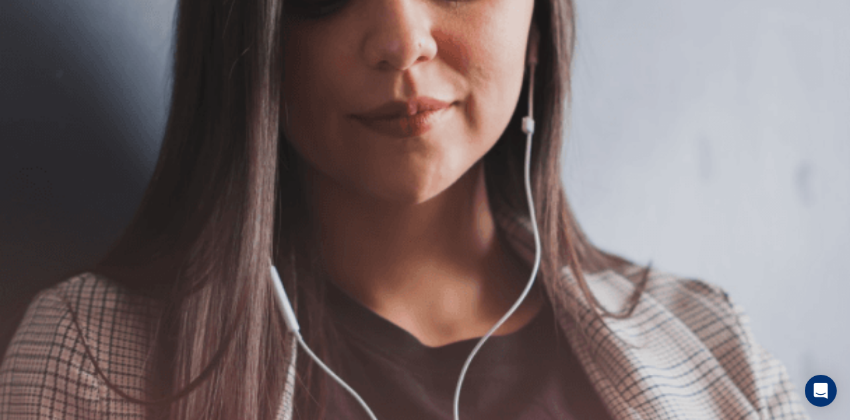
scroll to position [134, 0]
click at [38, 68] on button "Continue" at bounding box center [19, 93] width 38 height 50
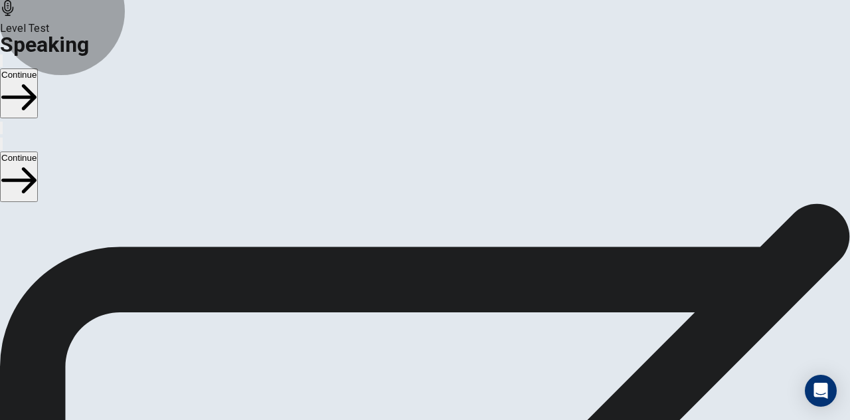
click at [37, 80] on icon "button" at bounding box center [18, 97] width 35 height 35
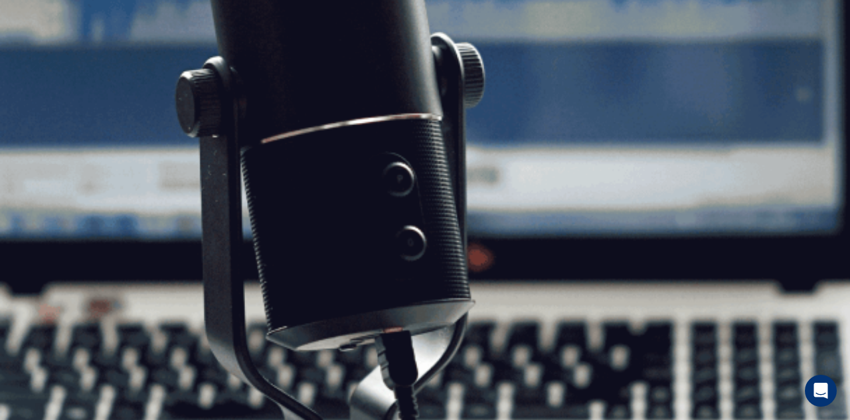
click at [38, 68] on button "Continue" at bounding box center [19, 93] width 38 height 50
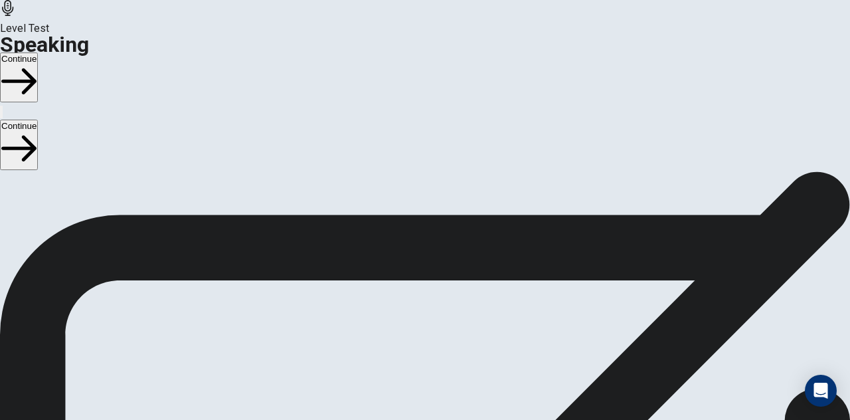
scroll to position [64, 0]
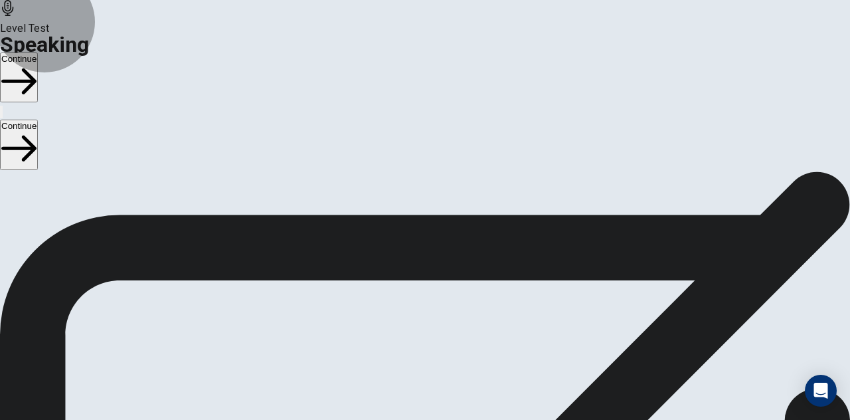
click at [38, 52] on button "Continue" at bounding box center [19, 77] width 38 height 50
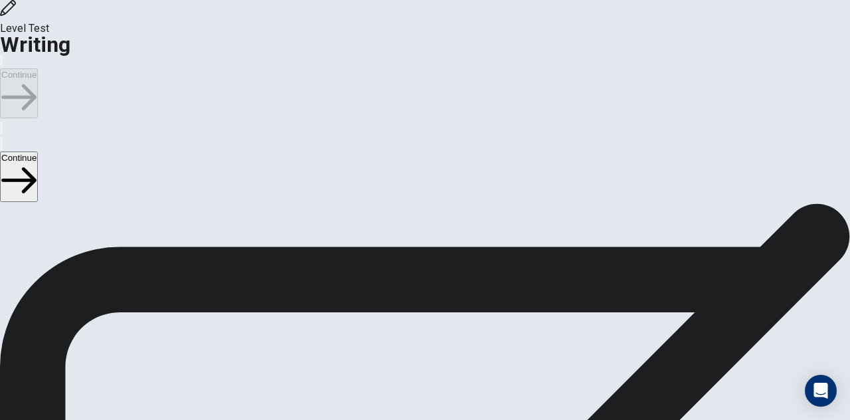
scroll to position [21, 0]
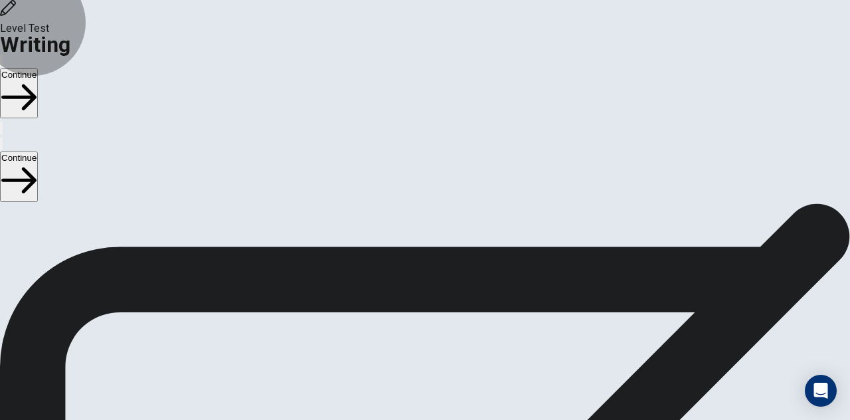
click at [38, 68] on button "Continue" at bounding box center [19, 93] width 38 height 50
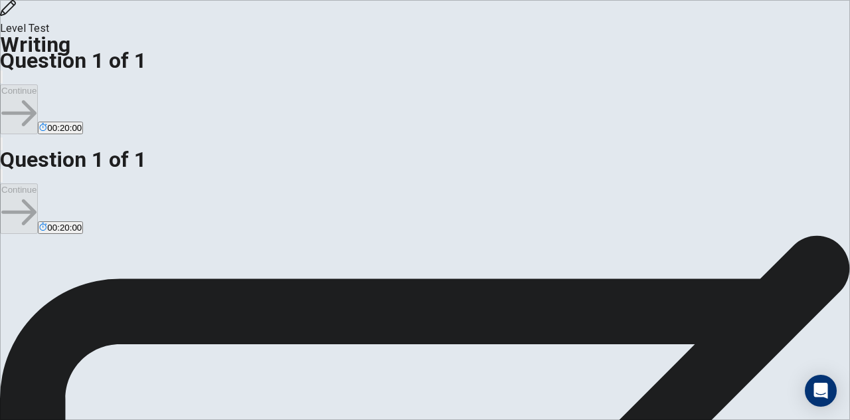
scroll to position [134, 0]
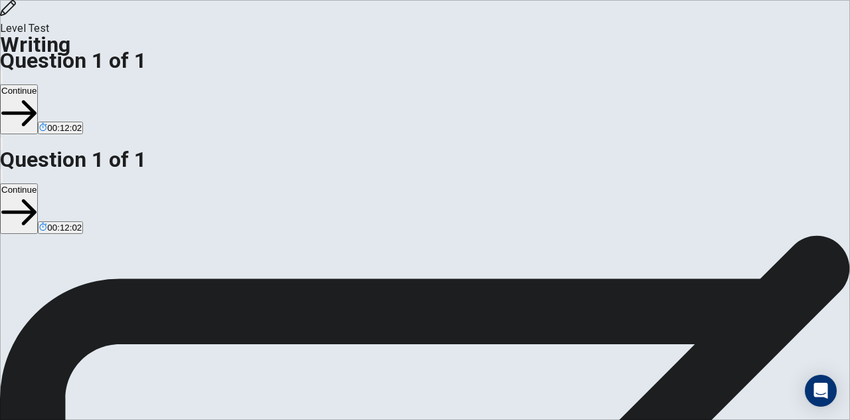
scroll to position [120, 0]
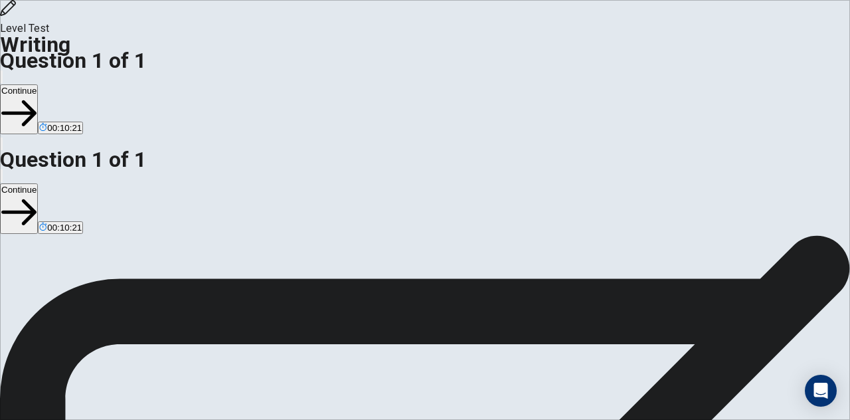
type textarea "**********"
click at [38, 84] on button "Continue" at bounding box center [19, 109] width 38 height 50
